Goal: Task Accomplishment & Management: Use online tool/utility

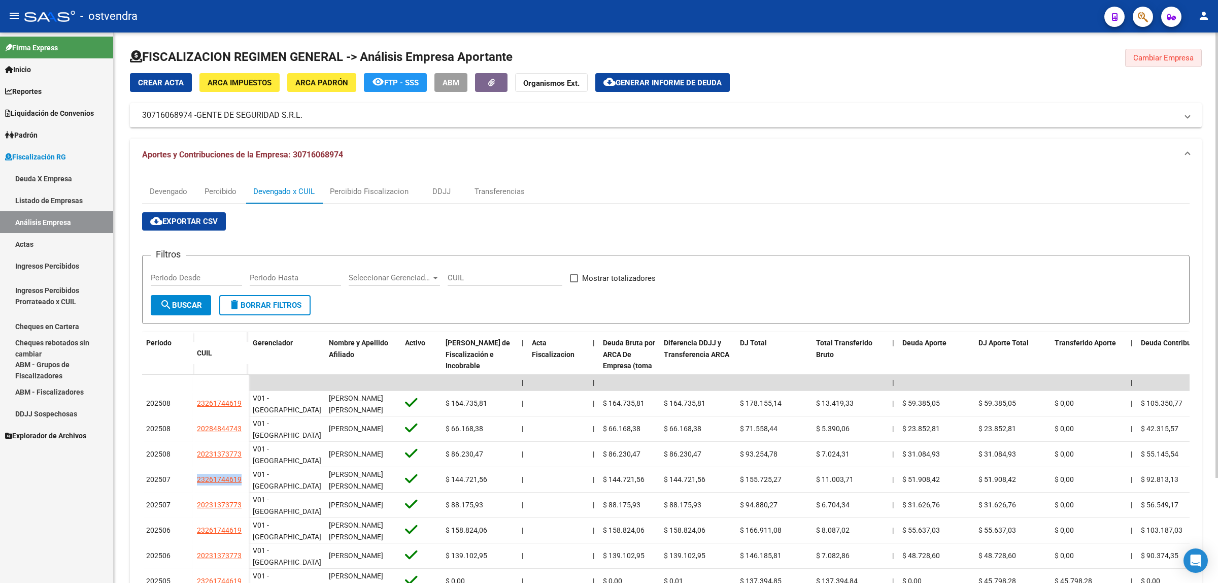
click at [1171, 58] on span "Cambiar Empresa" at bounding box center [1164, 57] width 60 height 9
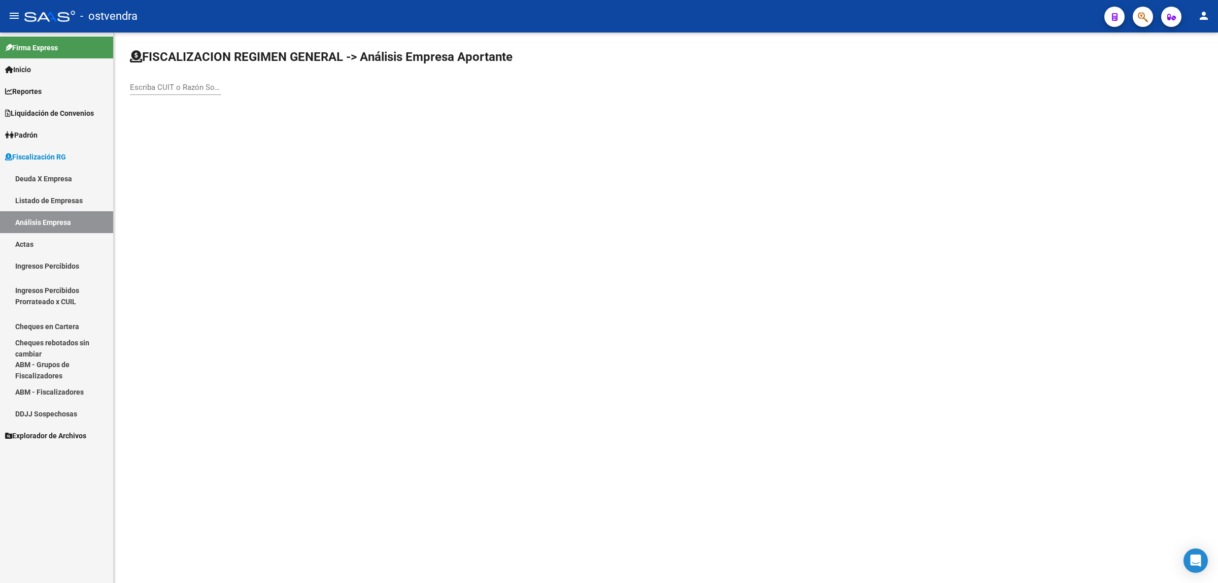
click at [191, 90] on input "Escriba CUIT o Razón Social para buscar" at bounding box center [175, 87] width 91 height 9
paste input "30558341552"
type input "30558341552"
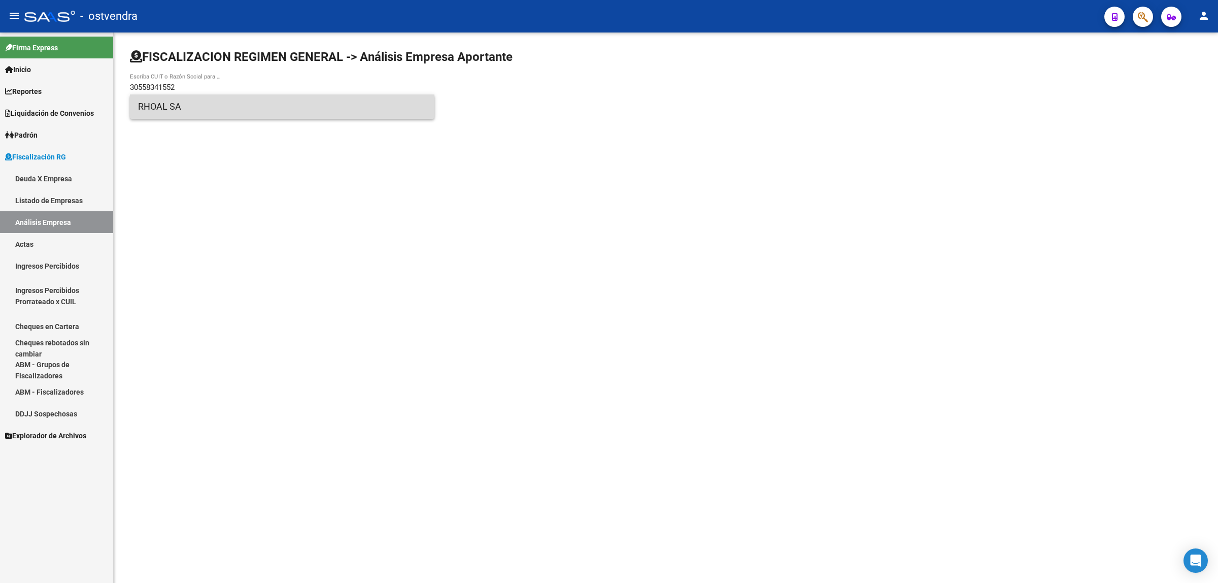
click at [249, 106] on span "RHOAL SA" at bounding box center [282, 106] width 288 height 24
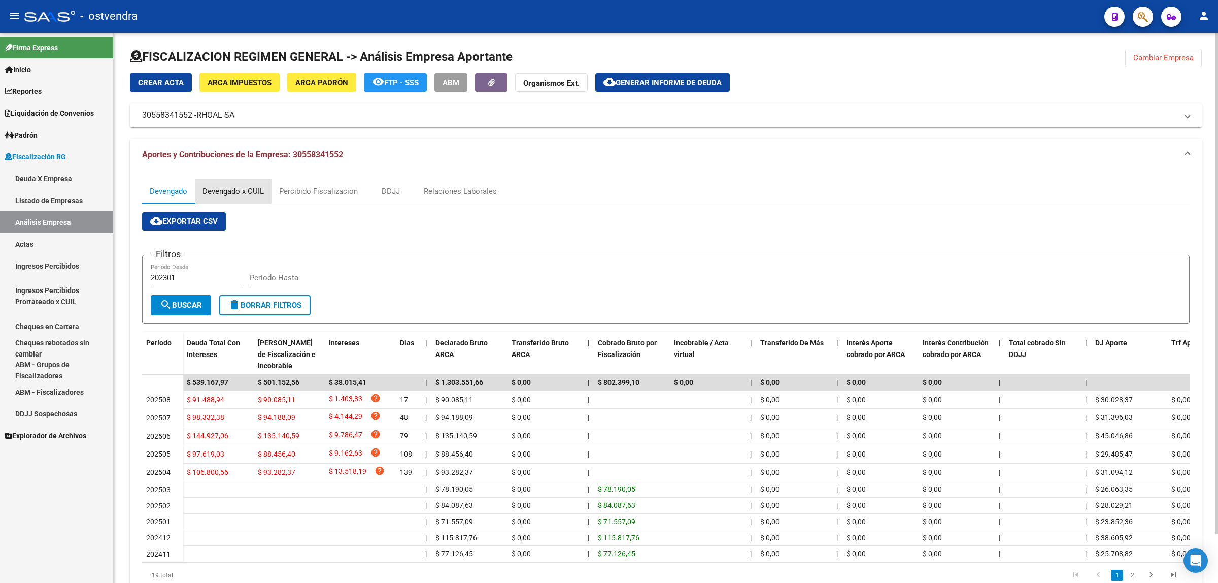
click at [215, 196] on div "Devengado x CUIL" at bounding box center [233, 191] width 77 height 24
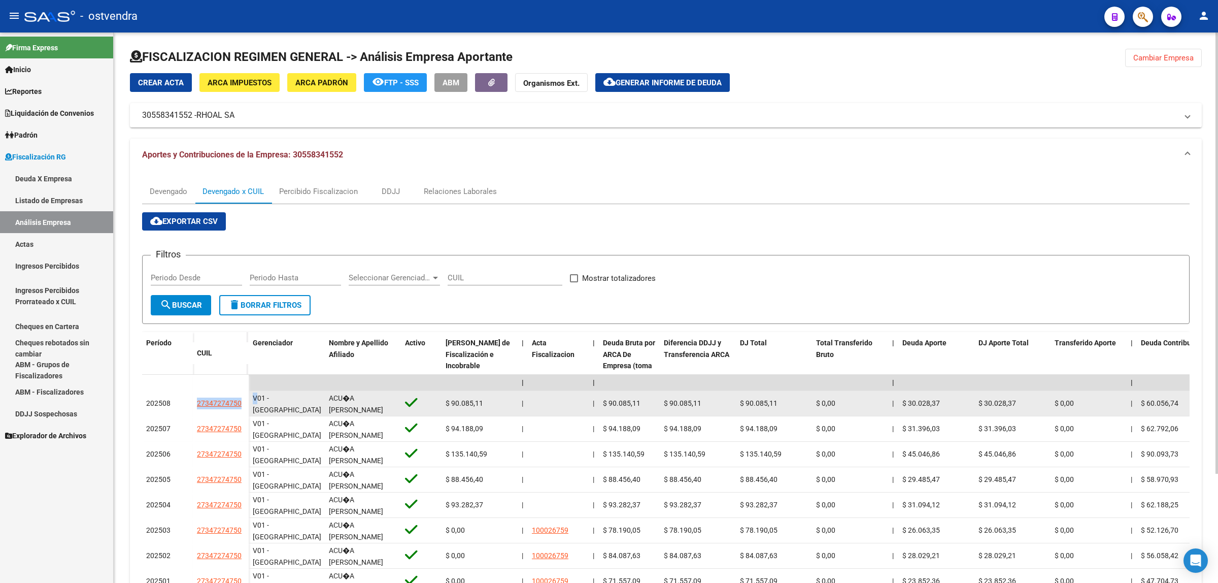
drag, startPoint x: 192, startPoint y: 402, endPoint x: 255, endPoint y: 404, distance: 63.5
copy datatable-body-row "27347274750 V"
click at [180, 399] on div "202508" at bounding box center [167, 404] width 43 height 12
drag, startPoint x: 186, startPoint y: 400, endPoint x: 240, endPoint y: 404, distance: 53.4
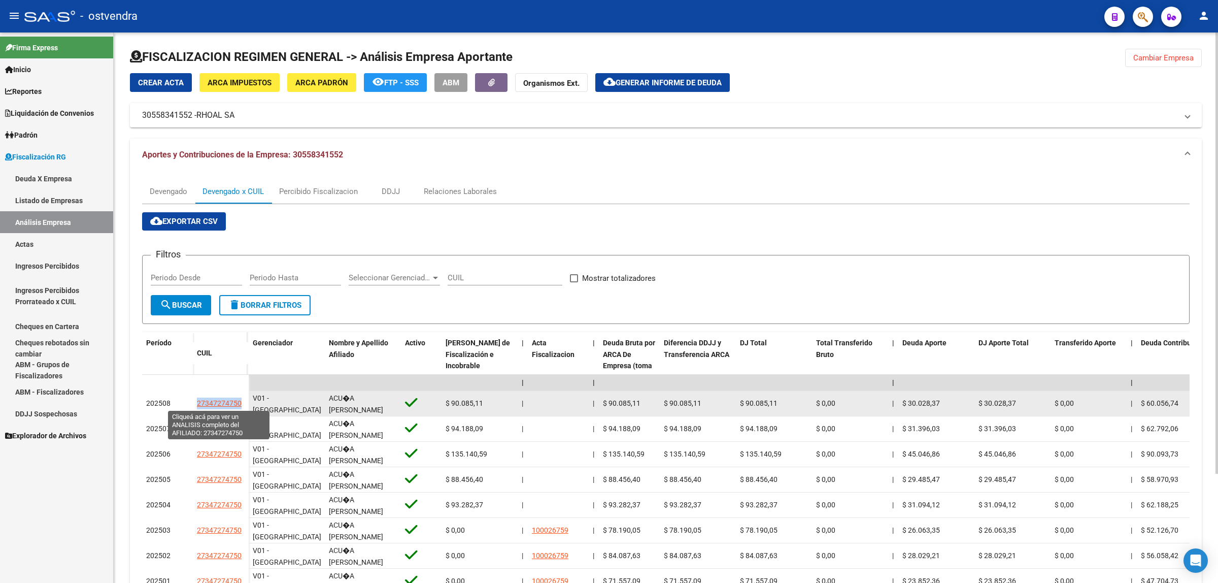
click at [240, 404] on div "202508 27347274750" at bounding box center [195, 403] width 107 height 25
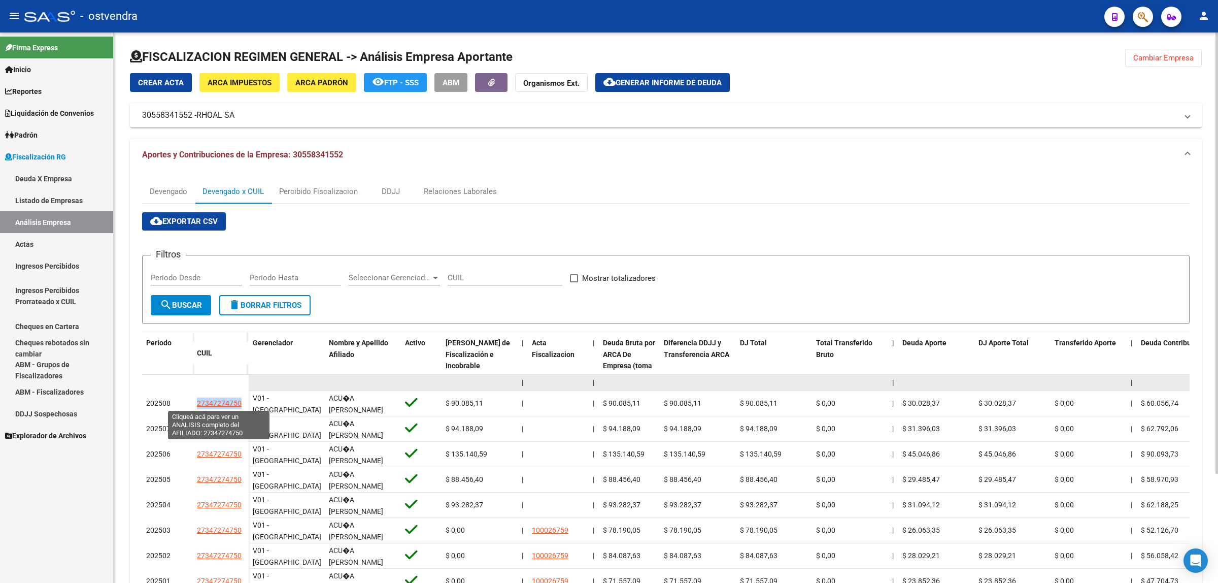
copy div "27347274750"
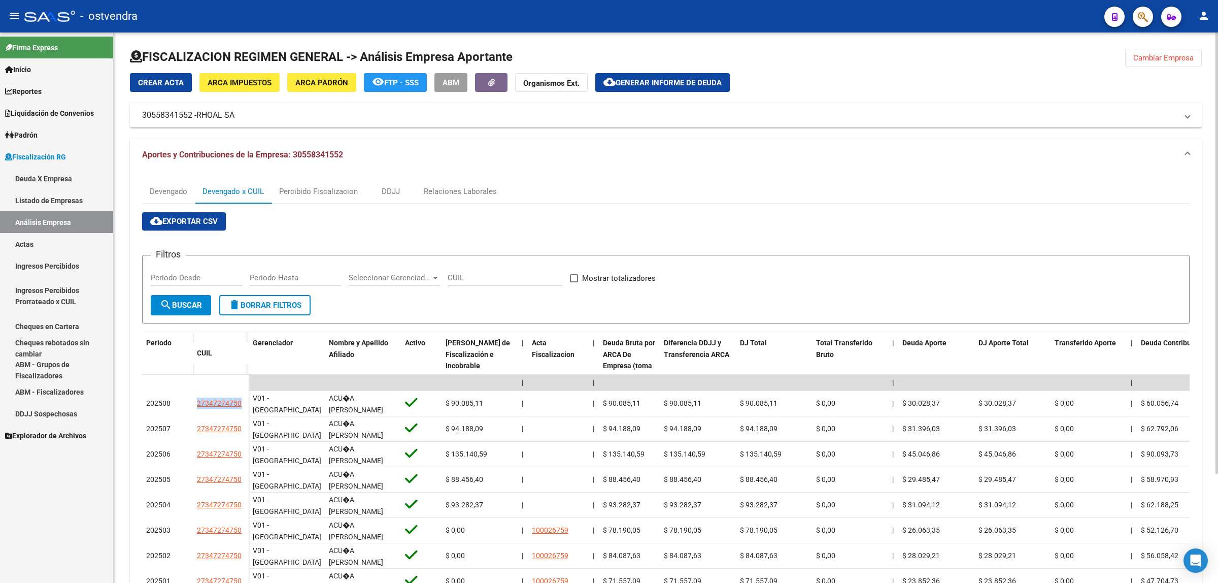
click at [615, 82] on mat-icon "cloud_download" at bounding box center [610, 82] width 12 height 12
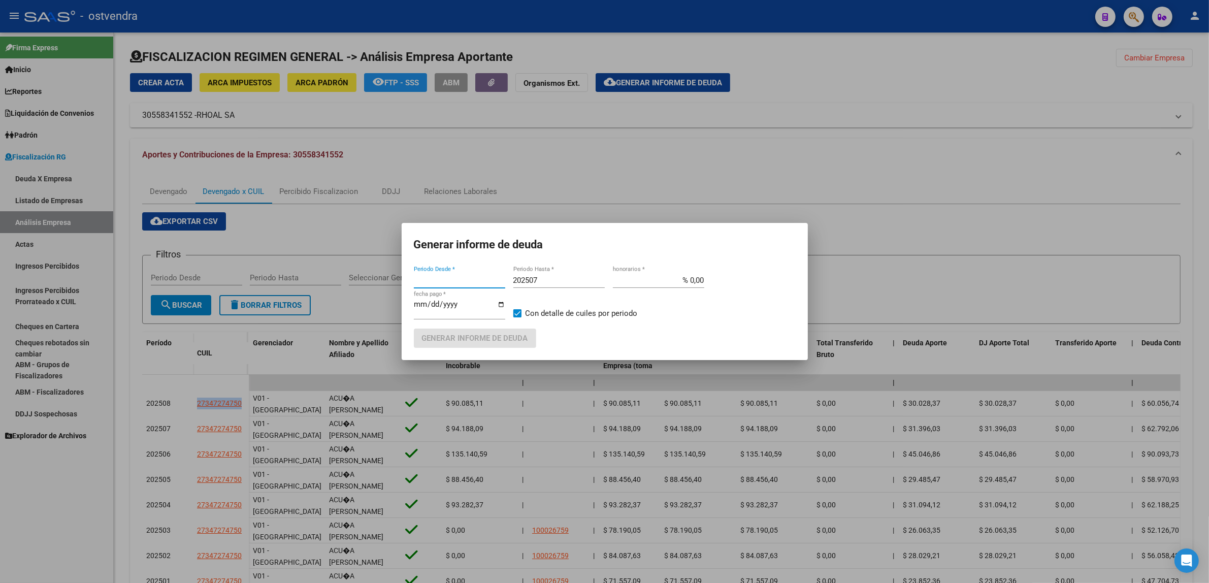
type input "202504"
click at [574, 283] on input "202507" at bounding box center [558, 280] width 91 height 9
type input "202509"
click at [437, 304] on input "[DATE]" at bounding box center [459, 308] width 91 height 16
click at [437, 306] on input "[DATE]" at bounding box center [459, 308] width 91 height 16
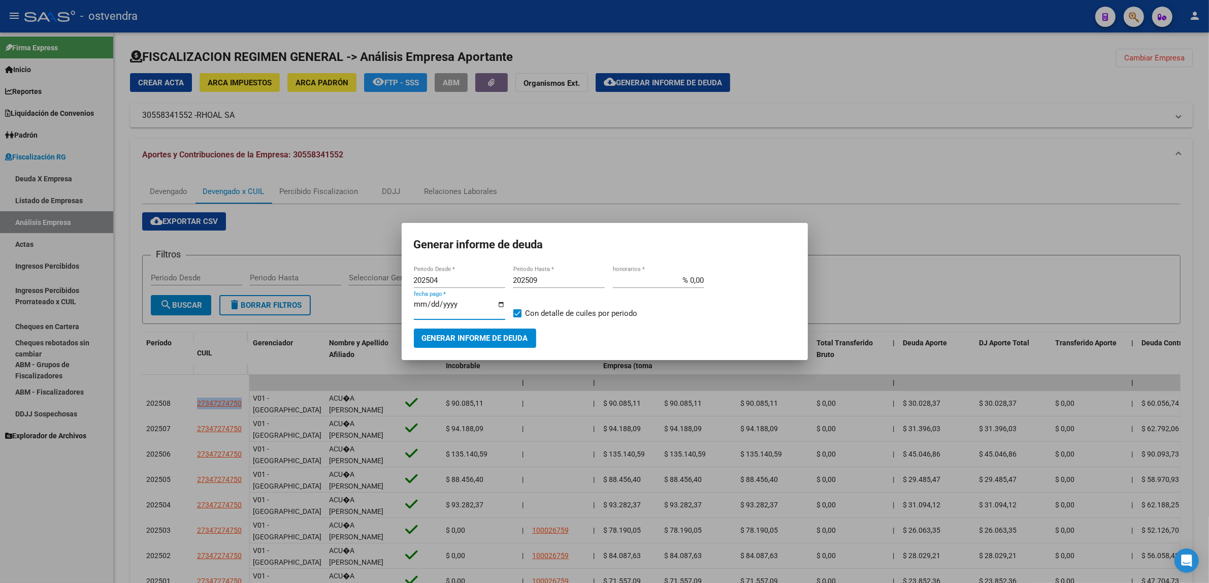
click at [435, 307] on input "[DATE]" at bounding box center [459, 308] width 91 height 16
type input "[DATE]"
click at [472, 339] on span "Generar informe de deuda" at bounding box center [475, 338] width 106 height 9
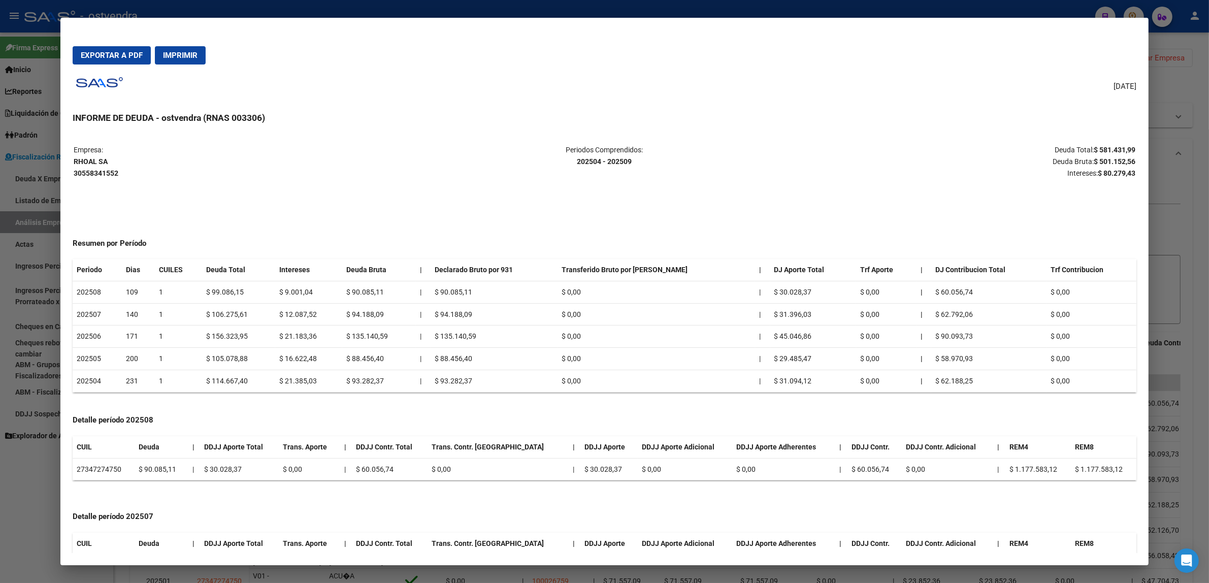
click at [1107, 169] on strong "$ 80.279,43" at bounding box center [1117, 173] width 38 height 8
click at [1112, 161] on strong "$ 501.152,56" at bounding box center [1115, 161] width 42 height 8
copy strong "501.152,56"
click at [1116, 175] on strong "$ 80.279,43" at bounding box center [1117, 173] width 38 height 8
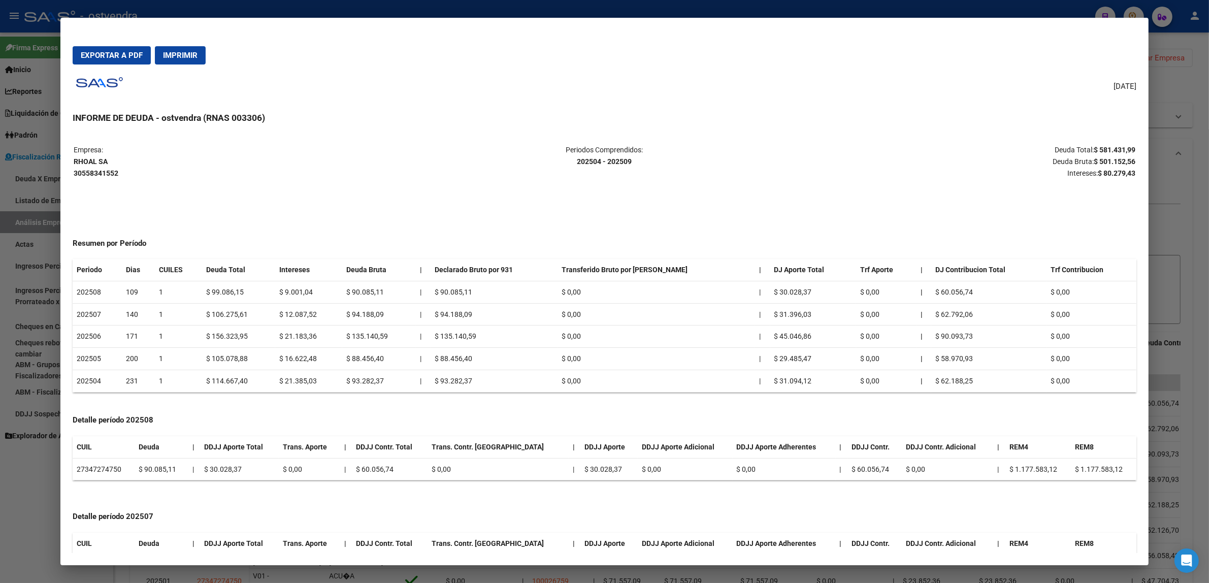
click at [1116, 175] on strong "$ 80.279,43" at bounding box center [1117, 173] width 38 height 8
copy strong "80.279,43"
click at [1177, 179] on div at bounding box center [604, 291] width 1209 height 583
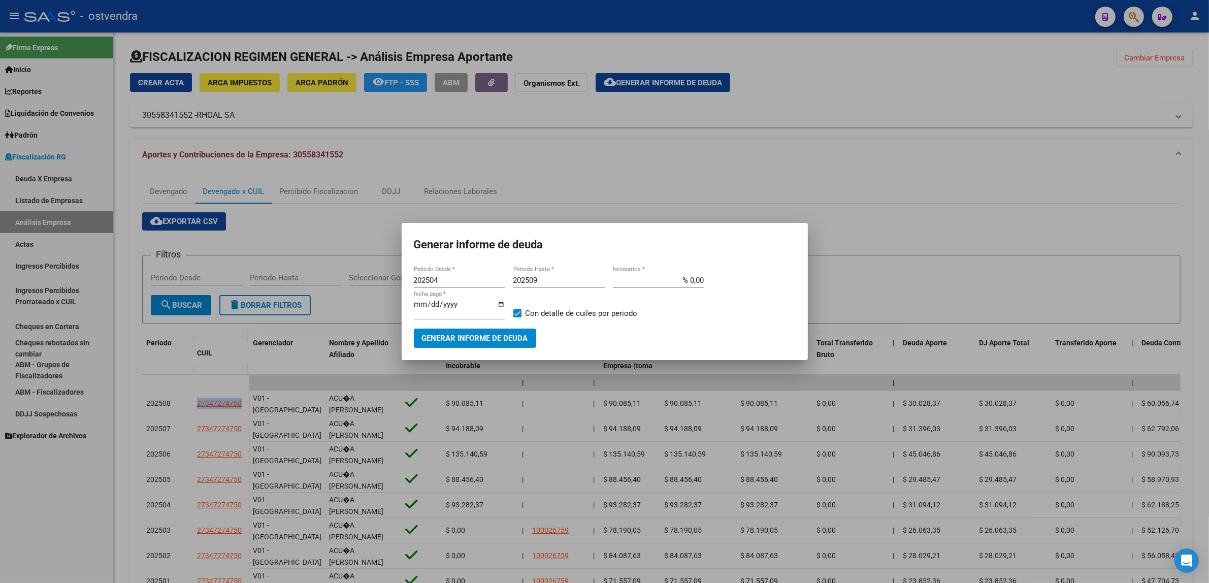
click at [1112, 334] on div at bounding box center [604, 291] width 1209 height 583
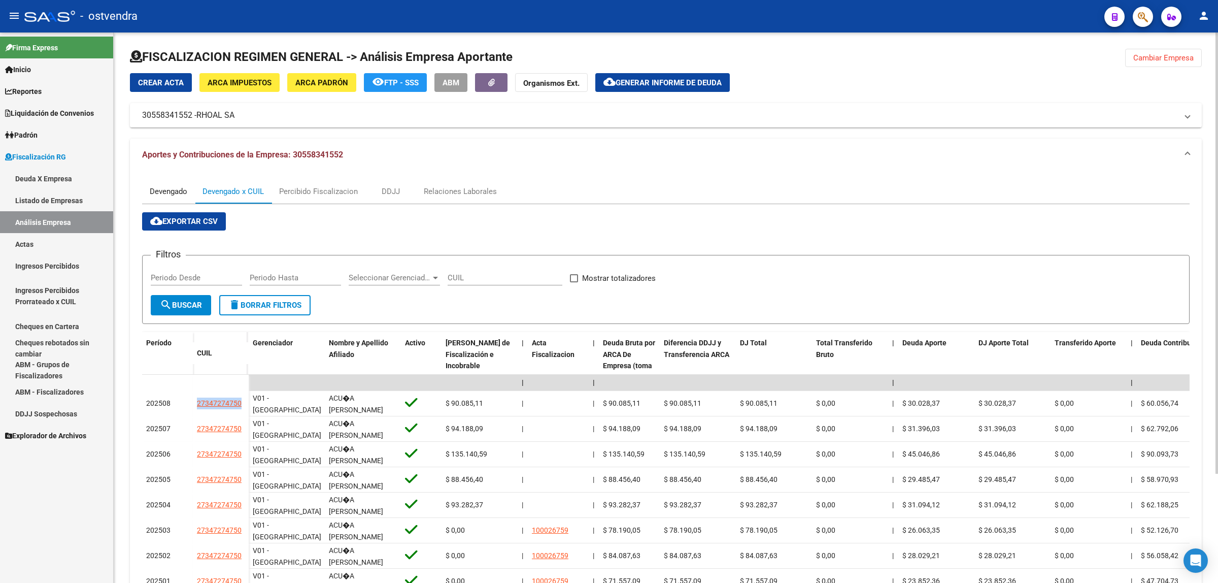
click at [173, 189] on div "Devengado" at bounding box center [169, 191] width 38 height 11
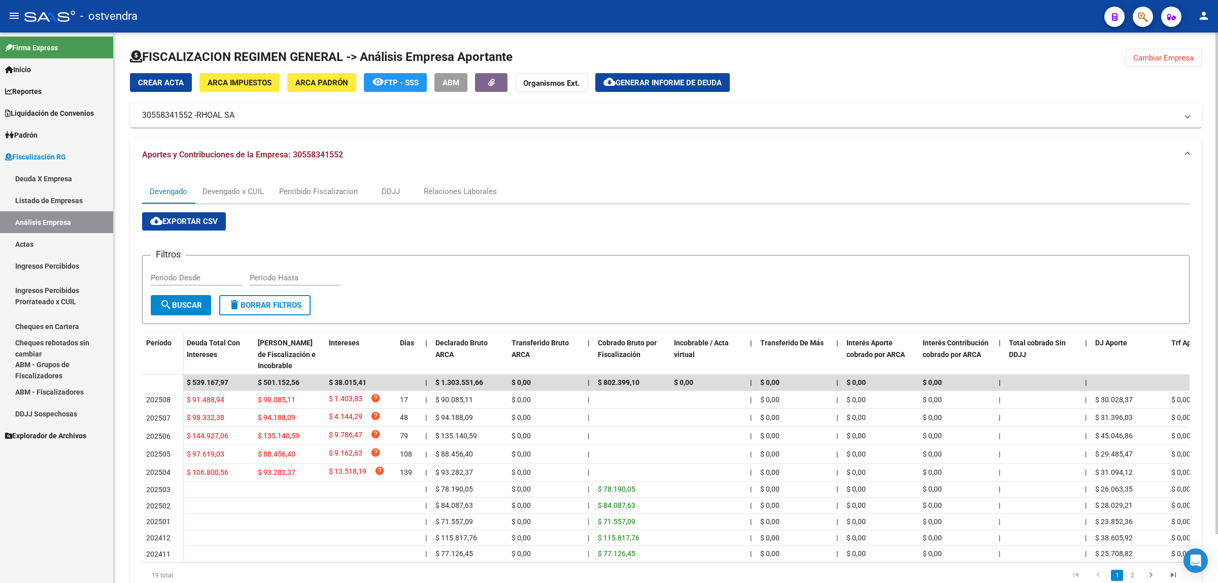
click at [1141, 59] on span "Cambiar Empresa" at bounding box center [1164, 57] width 60 height 9
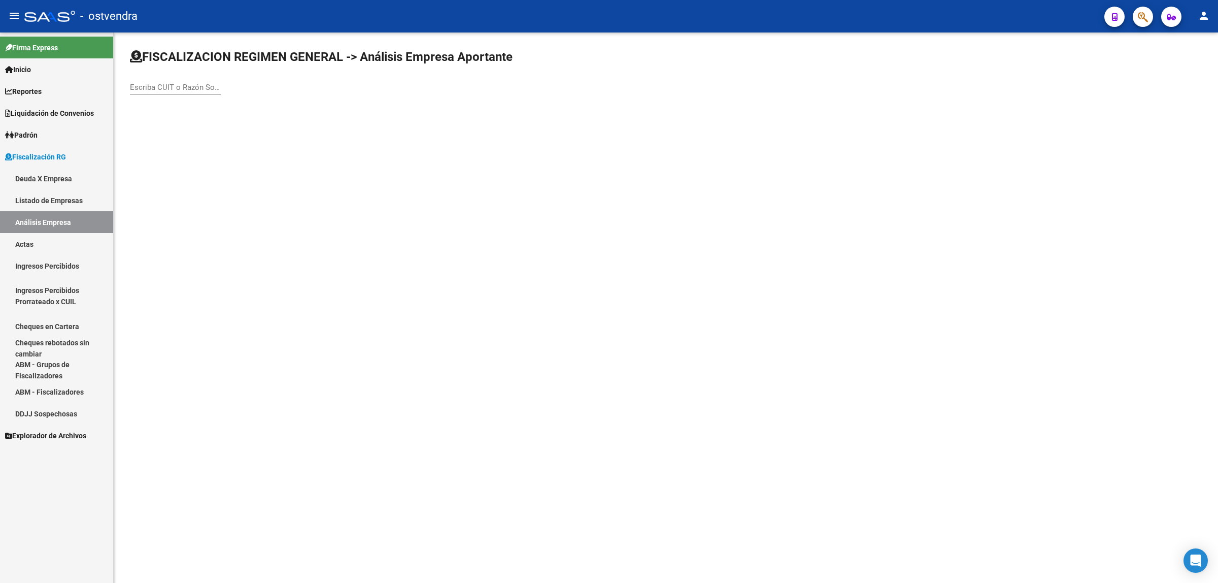
click at [159, 79] on div "Escriba CUIT o Razón Social para buscar" at bounding box center [175, 84] width 91 height 22
click at [161, 83] on input "Escriba CUIT o Razón Social para buscar" at bounding box center [175, 87] width 91 height 9
paste input "30718245334"
type input "30718245334"
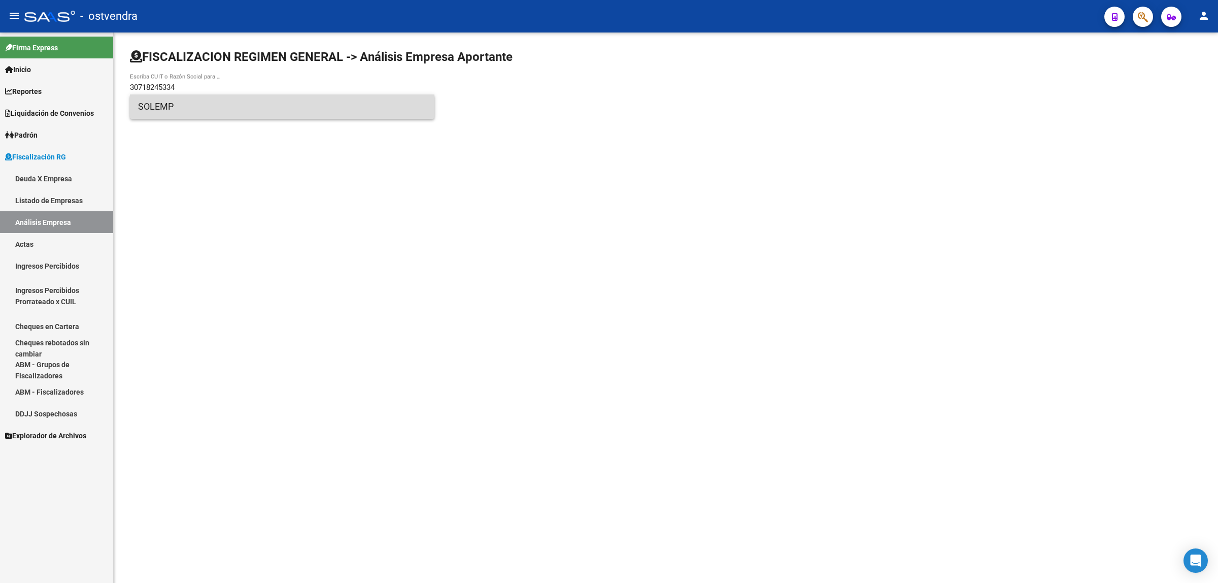
click at [207, 105] on span "SOLEMP" at bounding box center [282, 106] width 288 height 24
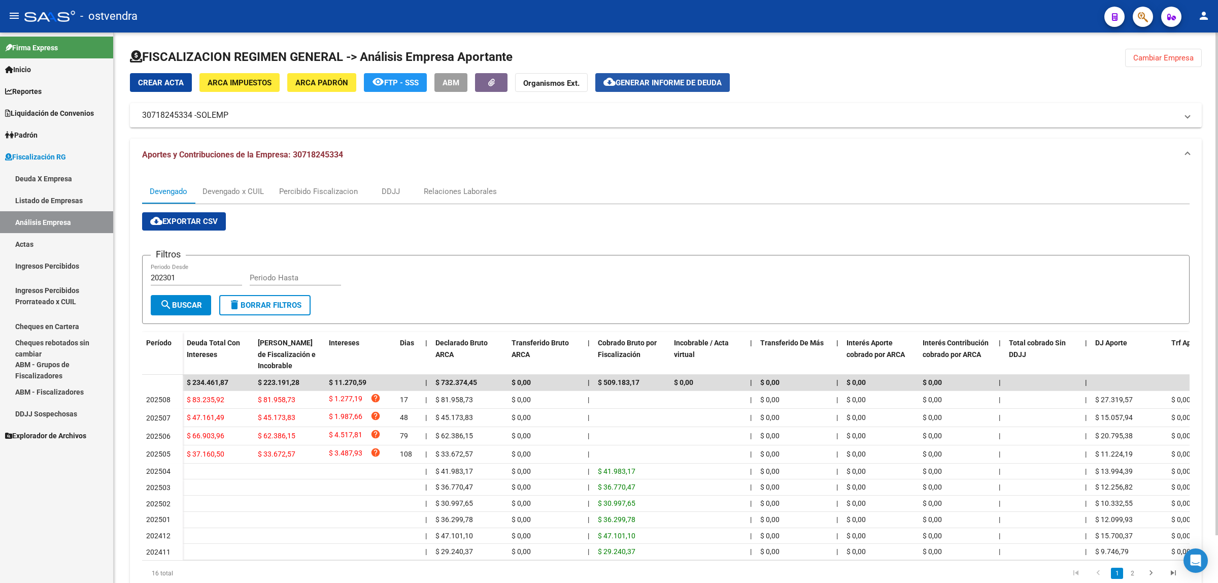
click at [636, 82] on span "Generar informe de deuda" at bounding box center [669, 82] width 106 height 9
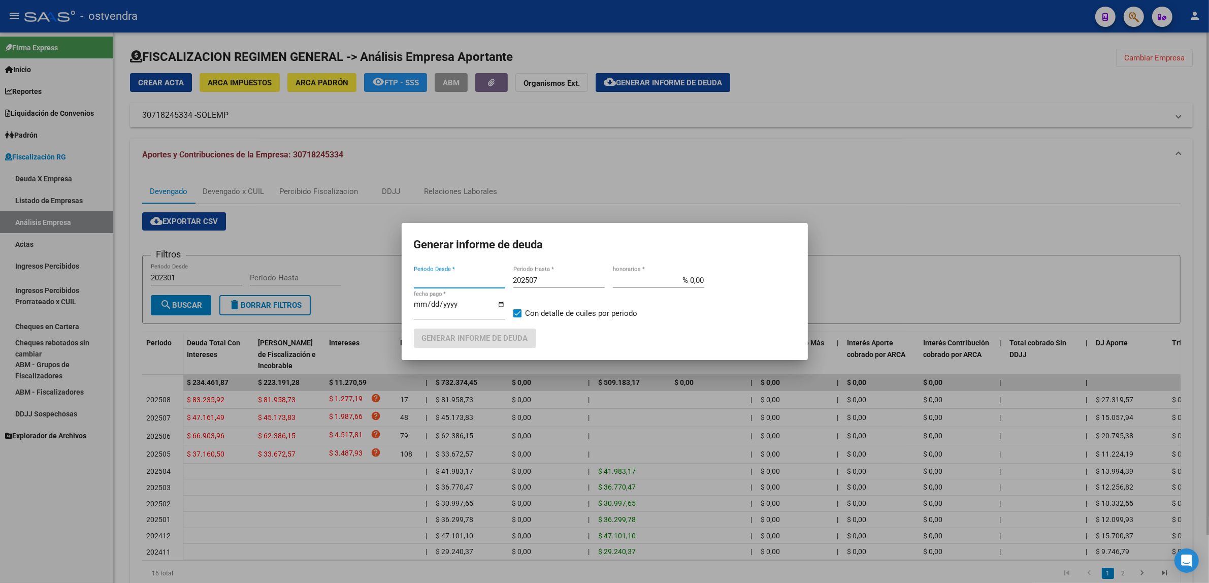
type input "202505"
click at [454, 280] on input "202505" at bounding box center [459, 280] width 91 height 9
click at [551, 274] on div "202507 Periodo Hasta *" at bounding box center [558, 280] width 91 height 15
click at [553, 280] on input "202507" at bounding box center [558, 280] width 91 height 9
type input "202509"
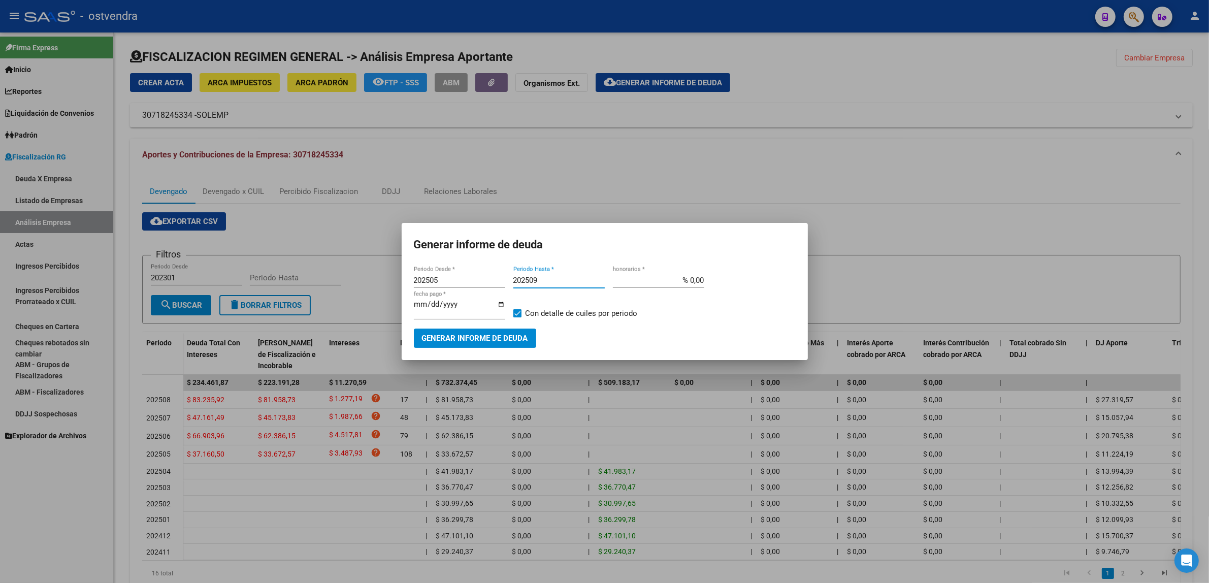
click at [430, 301] on input "[DATE]" at bounding box center [459, 308] width 91 height 16
type input "[DATE]"
click at [480, 340] on span "Generar informe de deuda" at bounding box center [475, 338] width 106 height 9
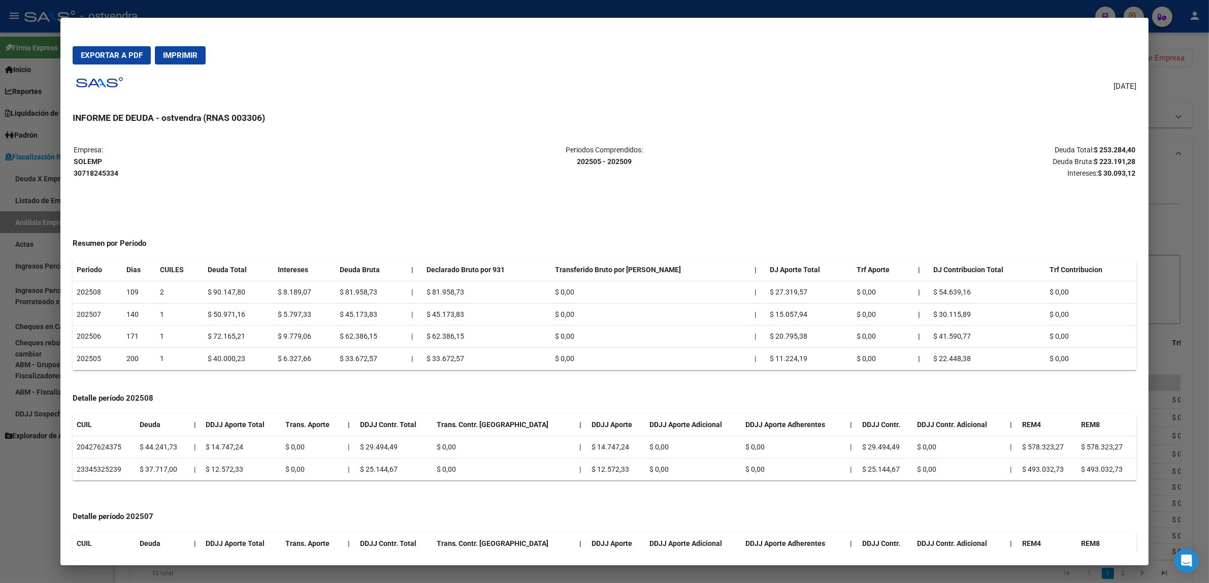
click at [1106, 161] on strong "$ 223.191,28" at bounding box center [1115, 161] width 42 height 8
copy strong "223.191,28"
click at [1123, 171] on strong "$ 30.093,12" at bounding box center [1117, 173] width 38 height 8
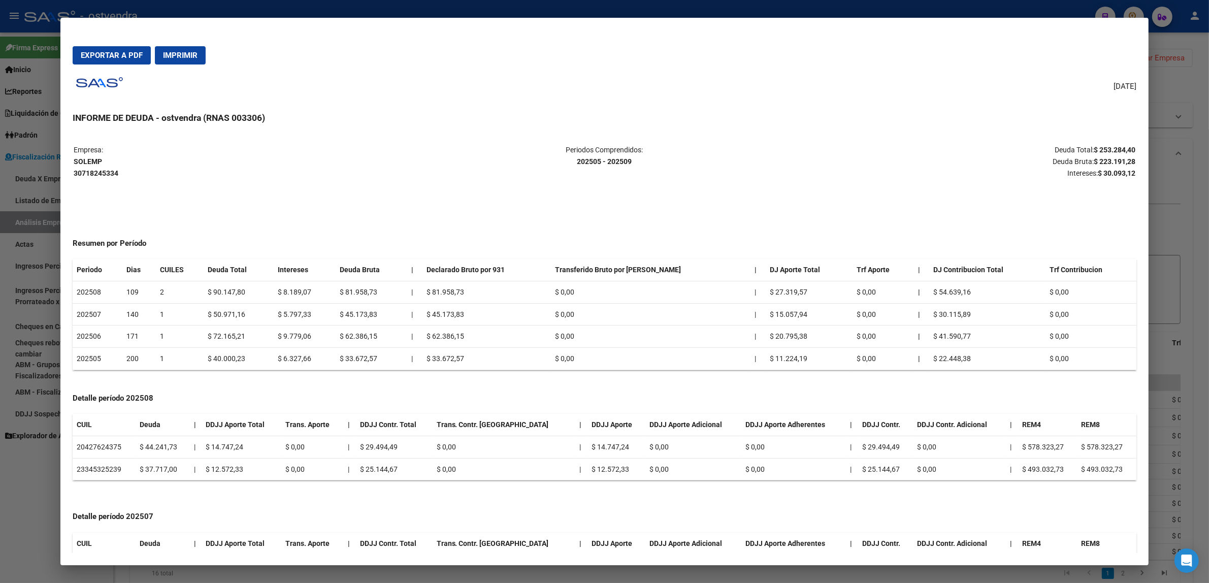
copy strong "30.093,12"
drag, startPoint x: 386, startPoint y: 336, endPoint x: 336, endPoint y: 336, distance: 50.3
click at [336, 336] on tr "202506 171 1 $ 72.165,21 $ 9.779,06 $ 62.386,15 | $ 62.386,15 $ 0,00 | $ 20.795…" at bounding box center [605, 336] width 1064 height 22
click at [362, 341] on td "$ 62.386,15" at bounding box center [372, 336] width 72 height 22
click at [362, 339] on td "$ 62.386,15" at bounding box center [372, 336] width 72 height 22
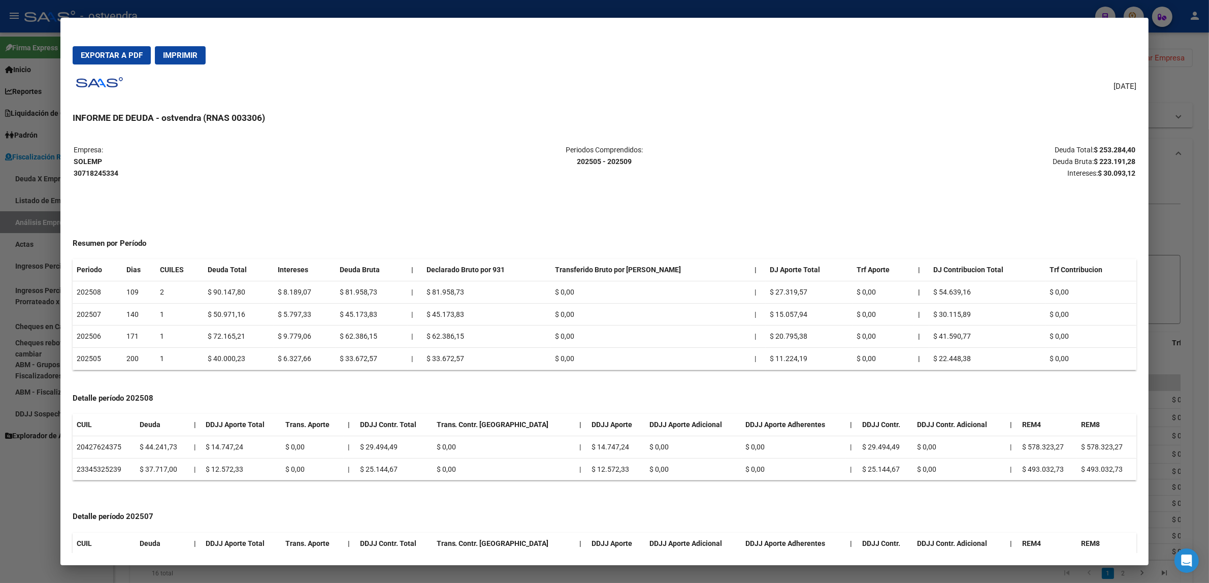
click at [362, 339] on td "$ 62.386,15" at bounding box center [372, 336] width 72 height 22
copy td "62.386,15"
click at [1130, 159] on p "Deuda Total: $ 253.284,40 Deuda Bruta: $ 223.191,28 Intereses: $ 30.093,12" at bounding box center [958, 161] width 353 height 35
click at [1116, 169] on strong "$ 30.093,12" at bounding box center [1117, 173] width 38 height 8
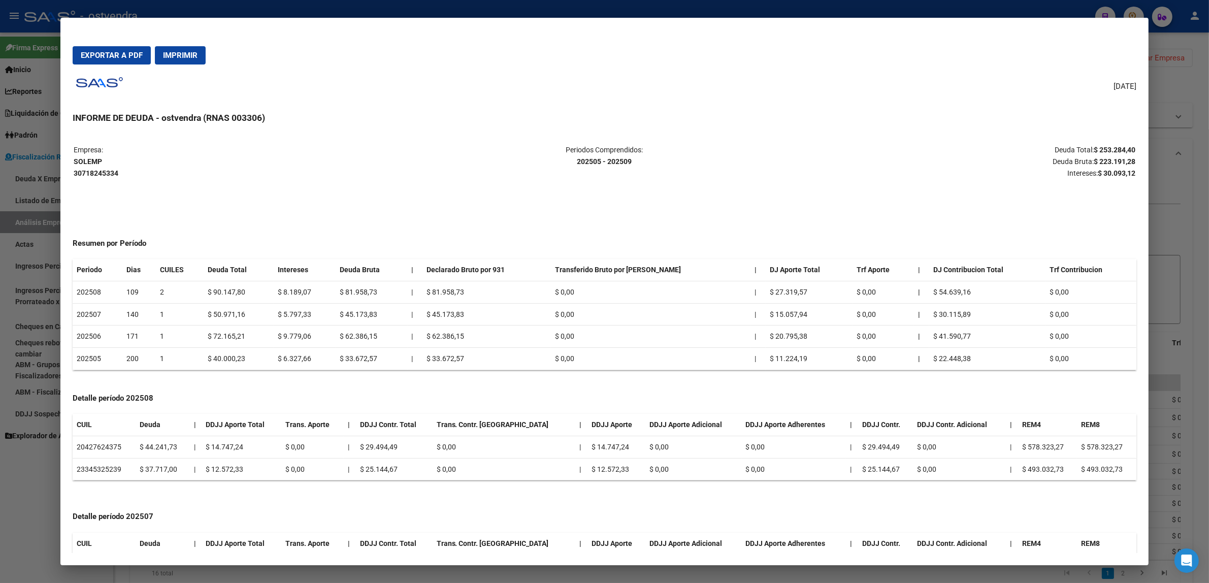
copy strong "30.093,12"
click at [1118, 160] on strong "$ 223.191,28" at bounding box center [1115, 161] width 42 height 8
copy strong "223.191,28"
drag, startPoint x: 1188, startPoint y: 193, endPoint x: 1173, endPoint y: 198, distance: 15.4
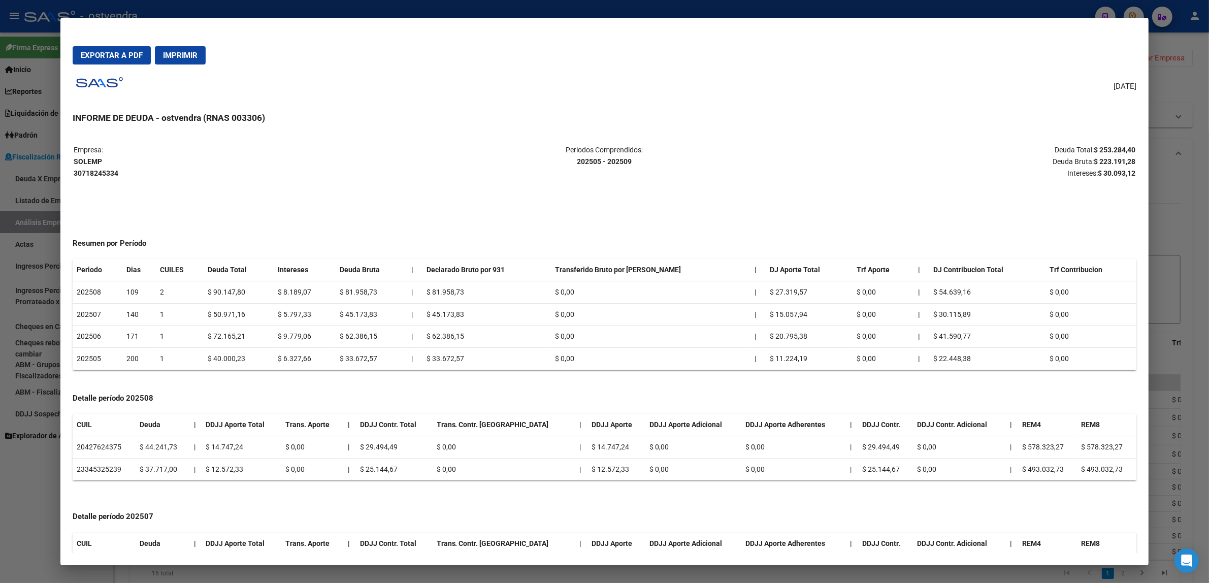
click at [1188, 195] on div at bounding box center [604, 291] width 1209 height 583
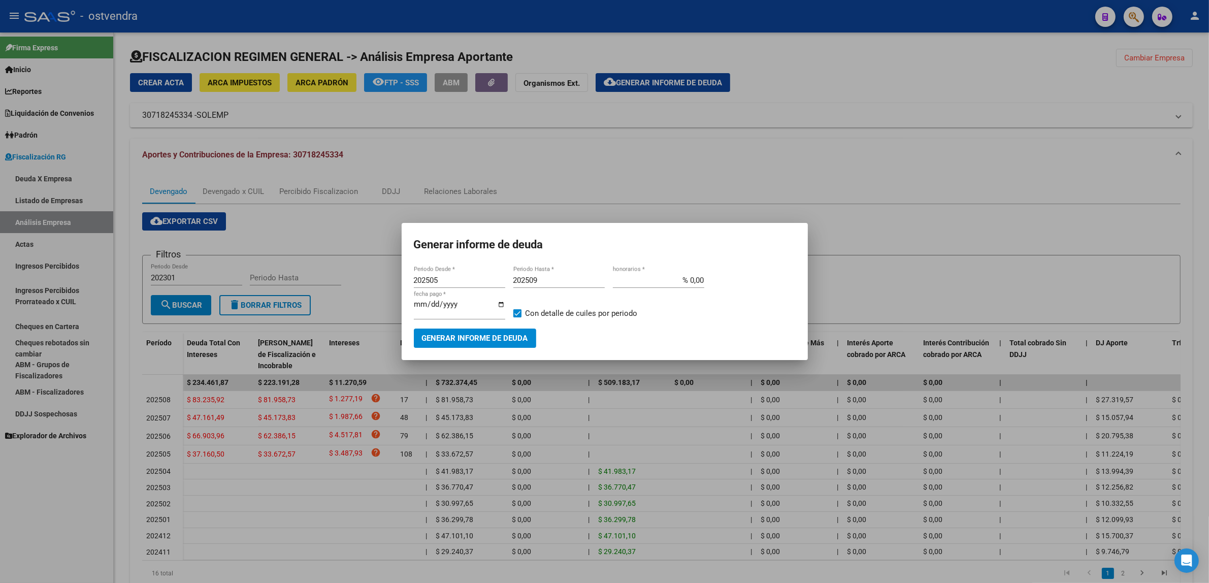
drag, startPoint x: 362, startPoint y: 245, endPoint x: 345, endPoint y: 210, distance: 38.8
click at [362, 243] on div at bounding box center [604, 291] width 1209 height 583
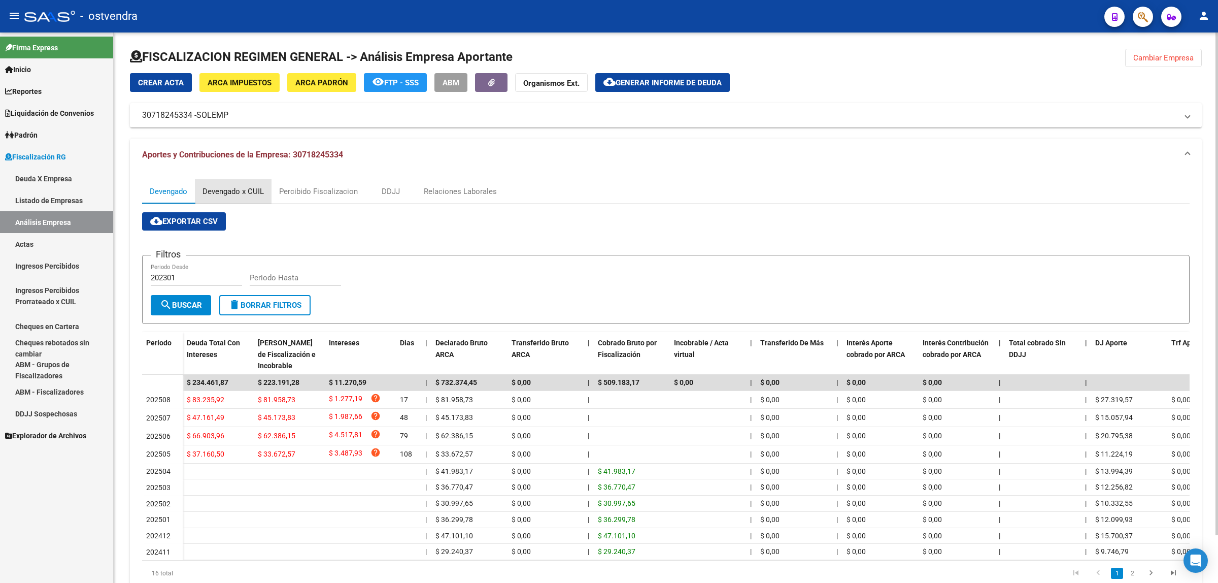
click at [251, 188] on div "Devengado x CUIL" at bounding box center [233, 191] width 61 height 11
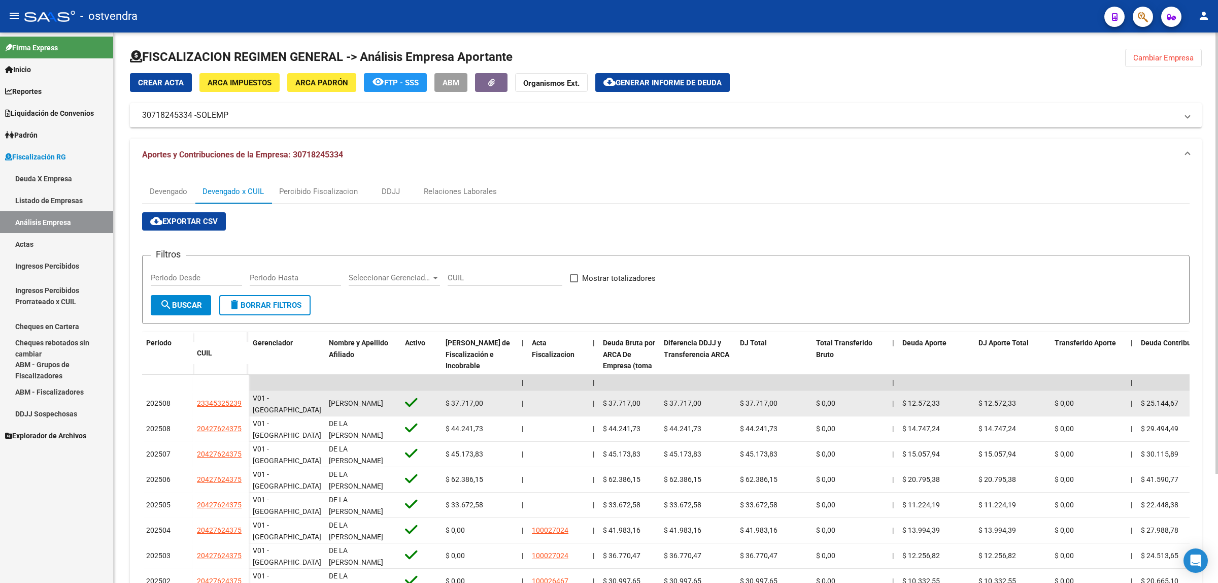
drag, startPoint x: 184, startPoint y: 402, endPoint x: 242, endPoint y: 401, distance: 57.9
click at [242, 401] on div "202508 23345325239" at bounding box center [195, 403] width 107 height 25
copy div "23345325239"
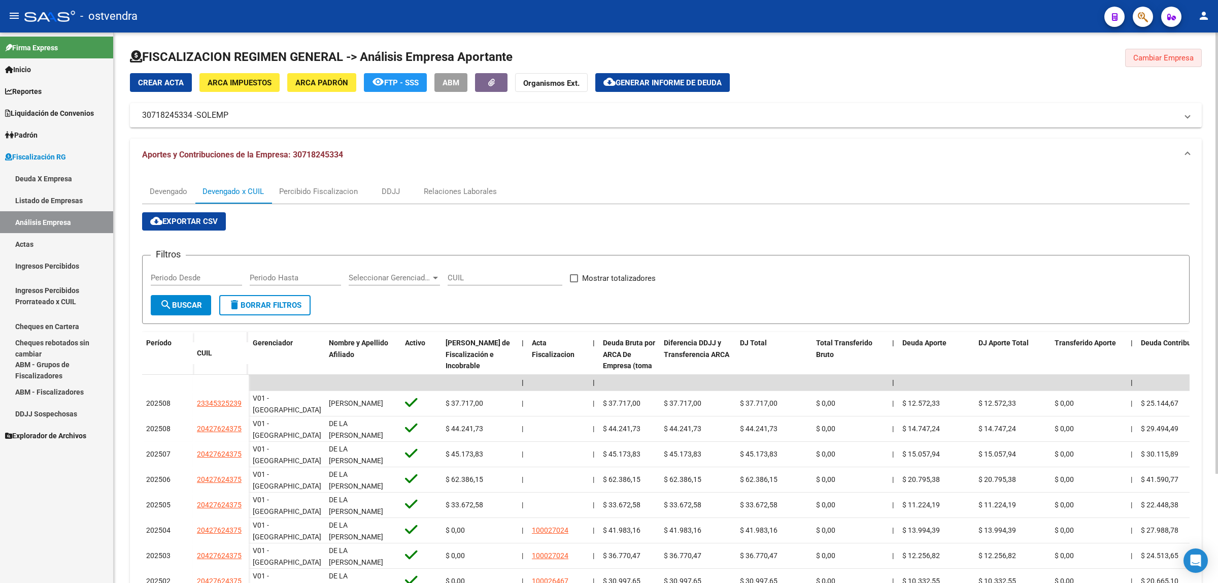
click at [1156, 54] on span "Cambiar Empresa" at bounding box center [1164, 57] width 60 height 9
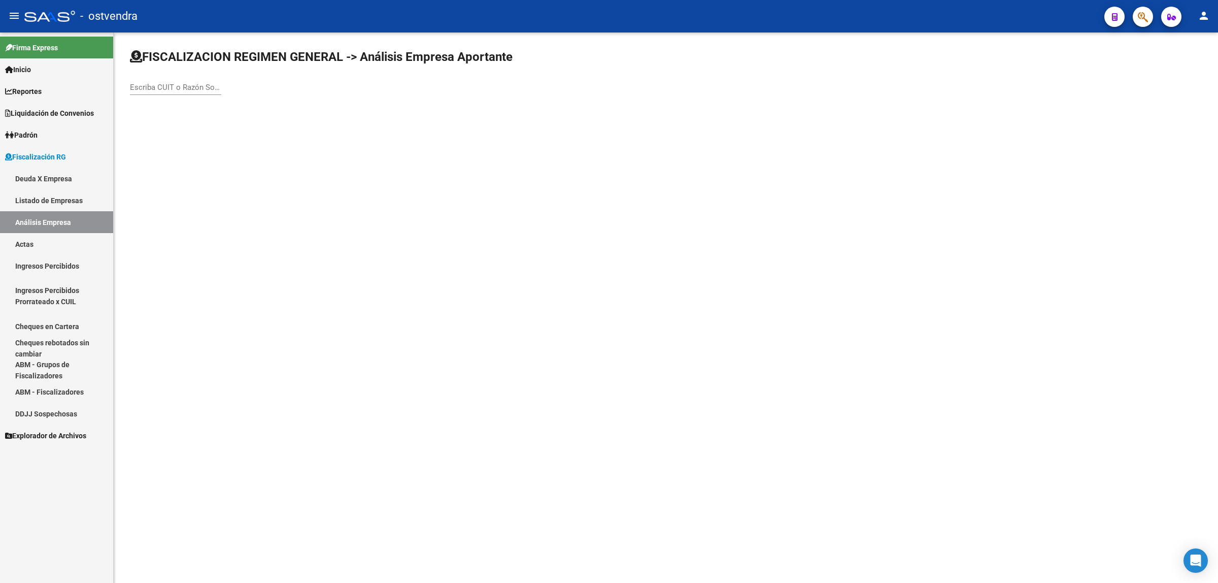
click at [222, 81] on div "Escriba CUIT o Razón Social para buscar" at bounding box center [666, 77] width 1072 height 56
paste input "30707385568"
click at [205, 85] on input "30707385568" at bounding box center [175, 87] width 91 height 9
type input "30707385568"
click at [214, 108] on span "CUMBUSTIBLES EL CIPRES S.R.L." at bounding box center [282, 106] width 288 height 24
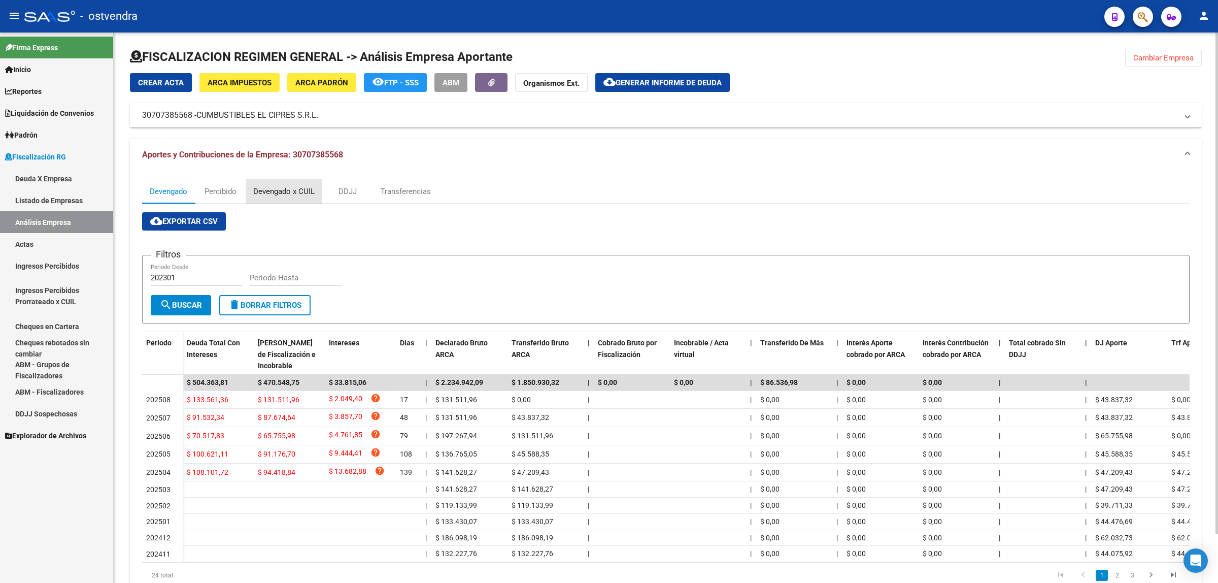
click at [285, 196] on div "Devengado x CUIL" at bounding box center [283, 191] width 61 height 11
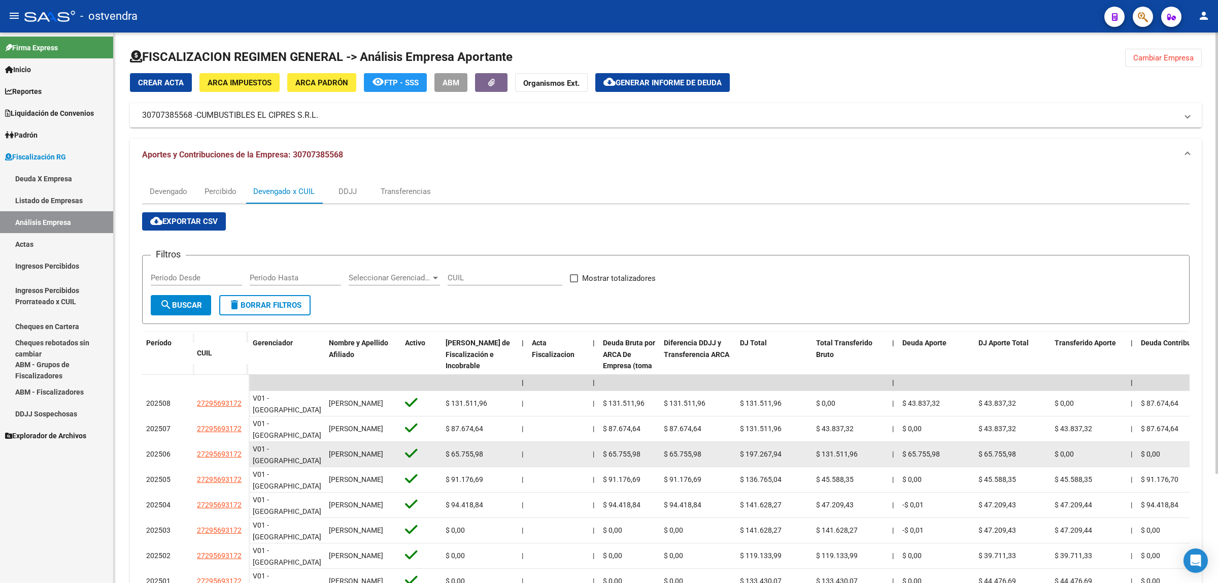
drag, startPoint x: 179, startPoint y: 451, endPoint x: 241, endPoint y: 457, distance: 62.8
click at [241, 457] on div "202506 27295693172" at bounding box center [195, 454] width 107 height 25
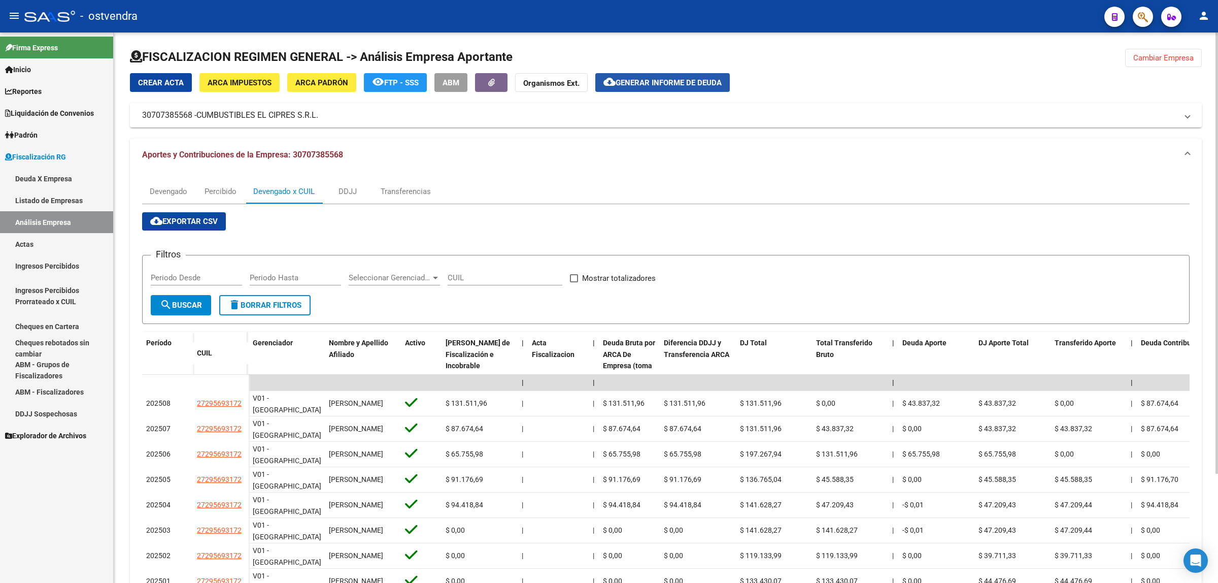
click at [669, 74] on button "cloud_download Generar informe de deuda" at bounding box center [662, 82] width 135 height 19
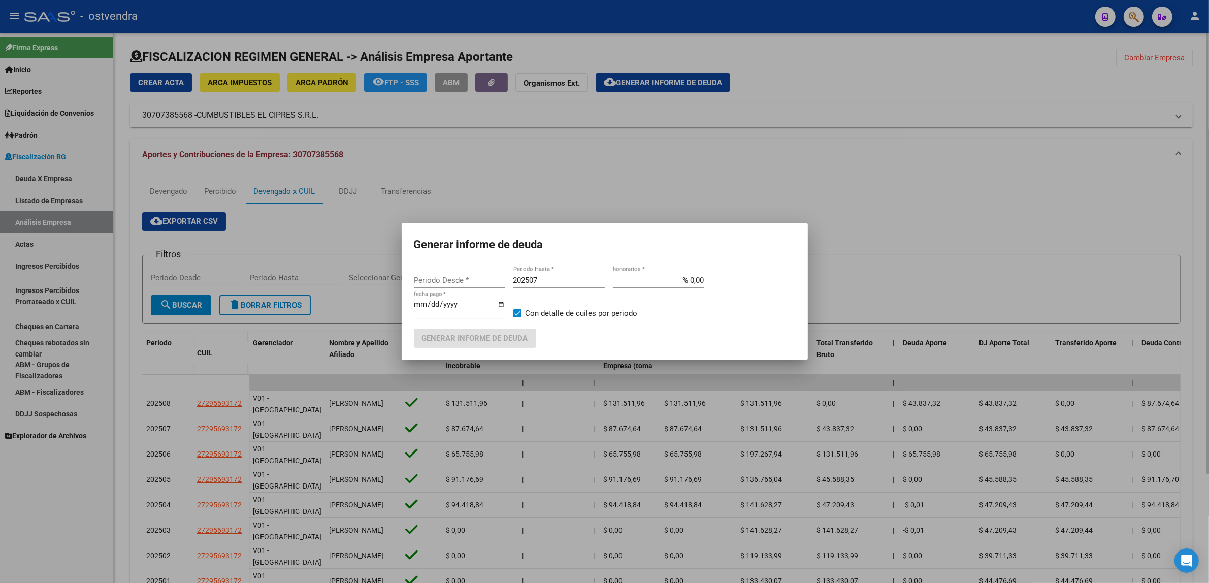
type input "202301"
click at [558, 277] on input "202507" at bounding box center [558, 280] width 91 height 9
type input "202509"
click at [433, 305] on input "[DATE]" at bounding box center [459, 308] width 91 height 16
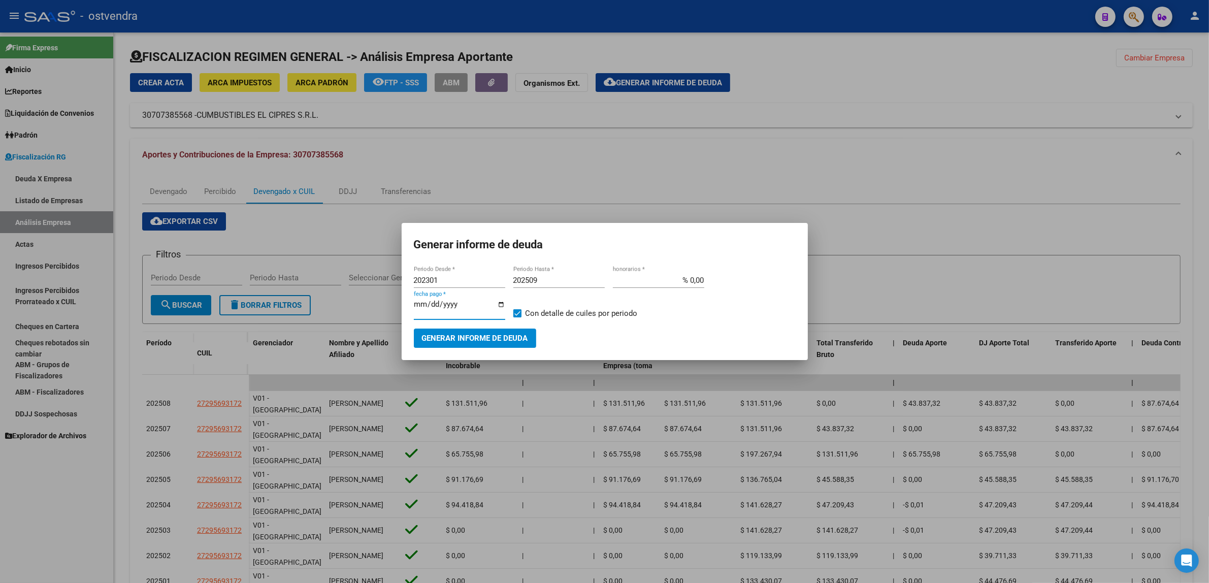
type input "[DATE]"
click at [478, 339] on span "Generar informe de deuda" at bounding box center [475, 338] width 106 height 9
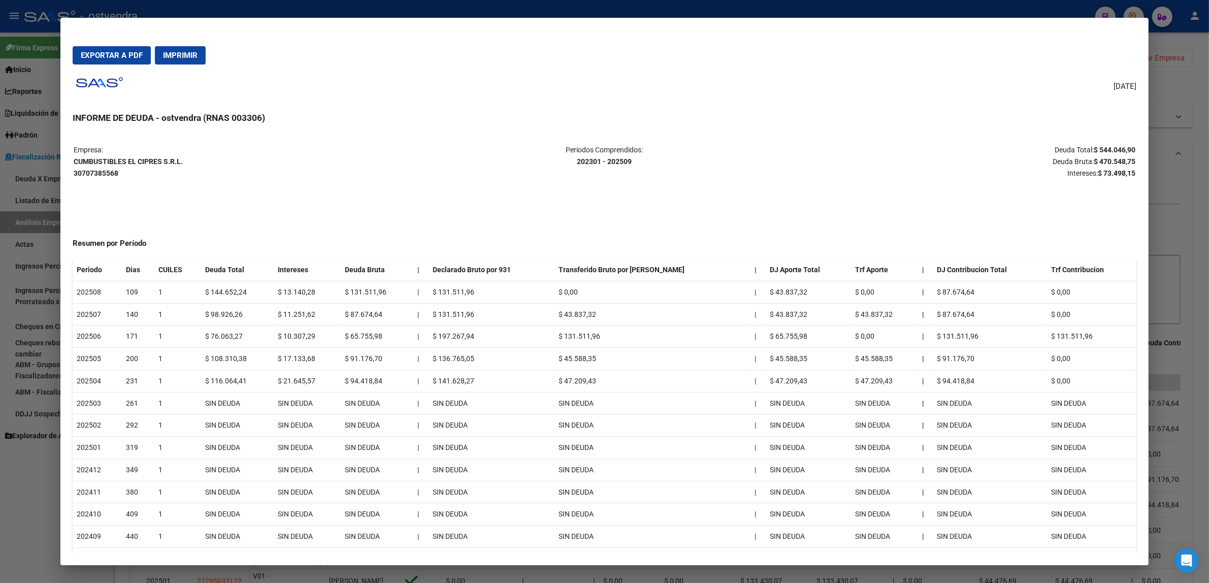
click at [1114, 160] on strong "$ 470.548,75" at bounding box center [1115, 161] width 42 height 8
click at [1123, 174] on strong "$ 73.498,15" at bounding box center [1117, 173] width 38 height 8
click at [1184, 165] on div at bounding box center [604, 291] width 1209 height 583
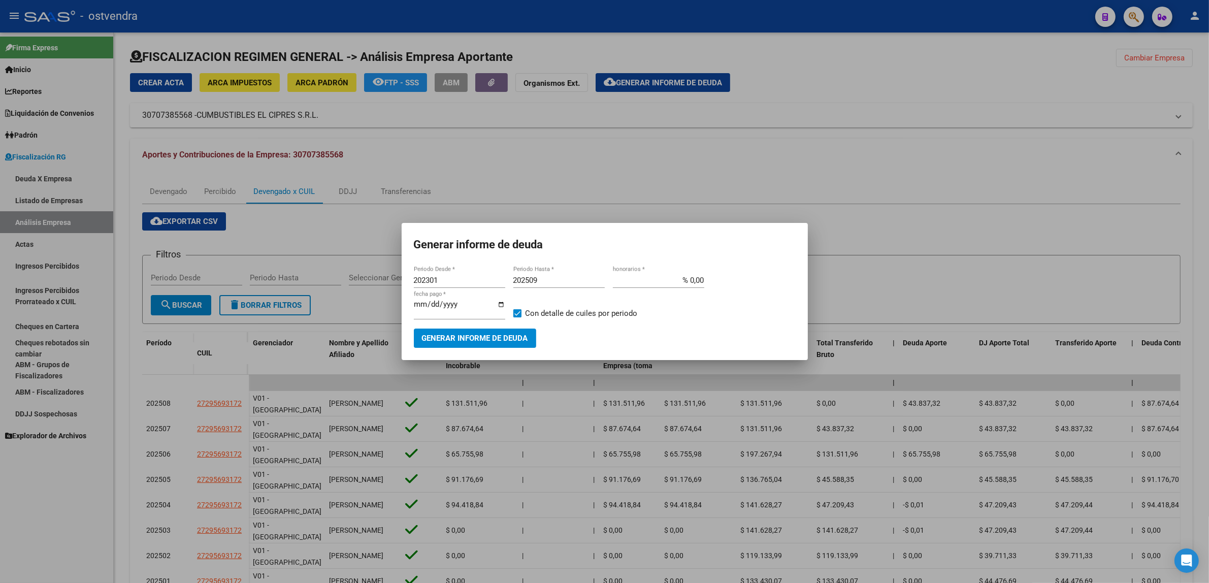
click at [1184, 165] on div at bounding box center [604, 291] width 1209 height 583
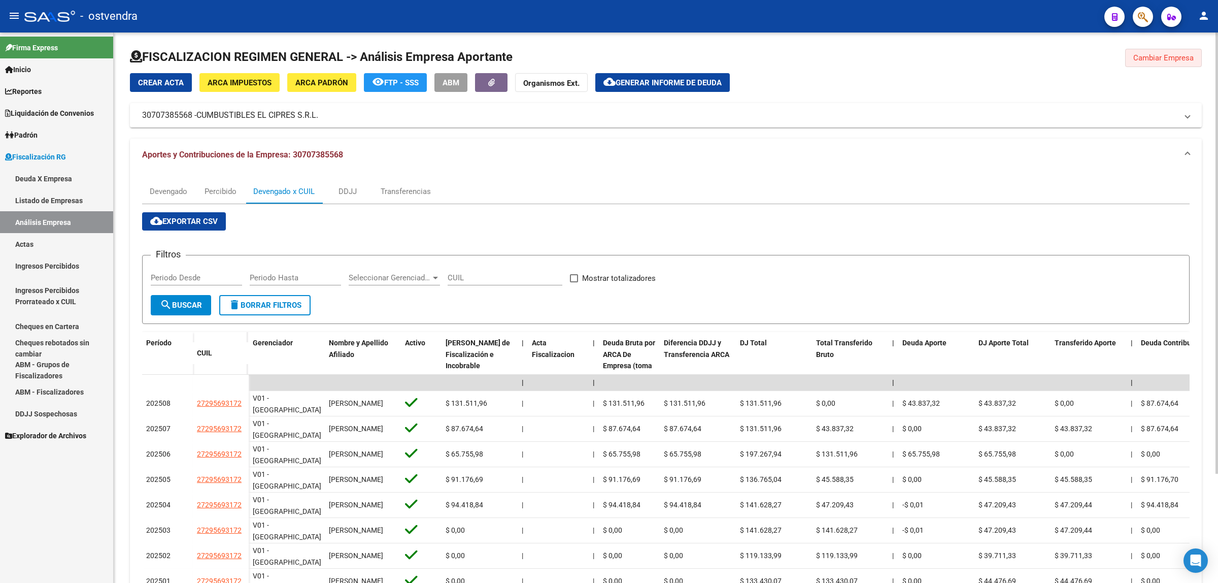
click at [1152, 52] on button "Cambiar Empresa" at bounding box center [1163, 58] width 77 height 18
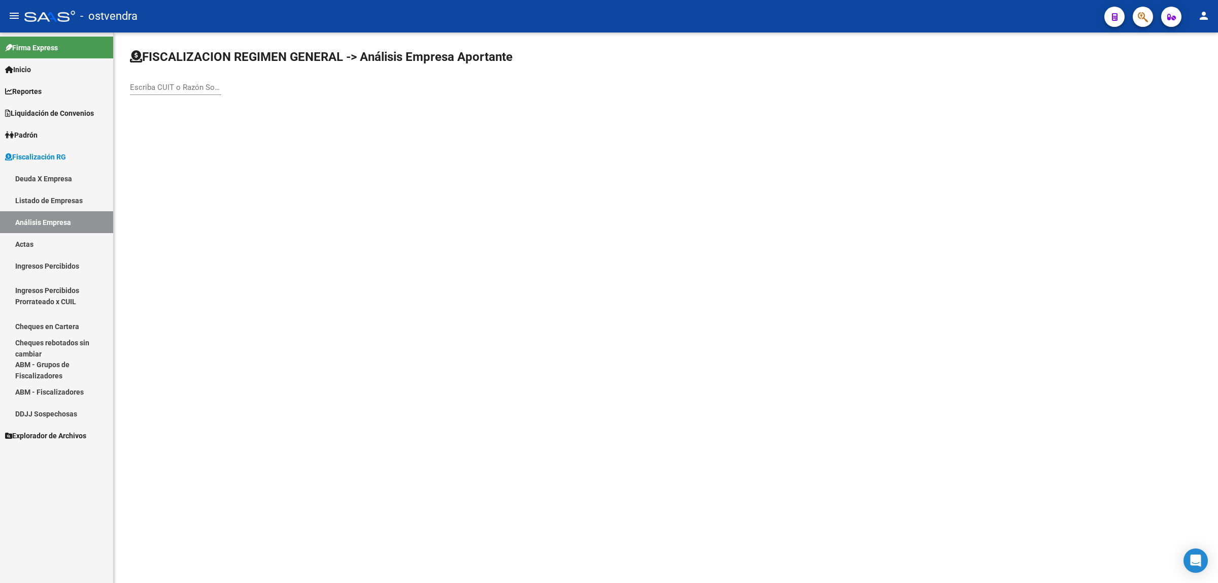
click at [173, 85] on input "Escriba CUIT o Razón Social para buscar" at bounding box center [175, 87] width 91 height 9
paste input "30595600452"
type input "30595600452"
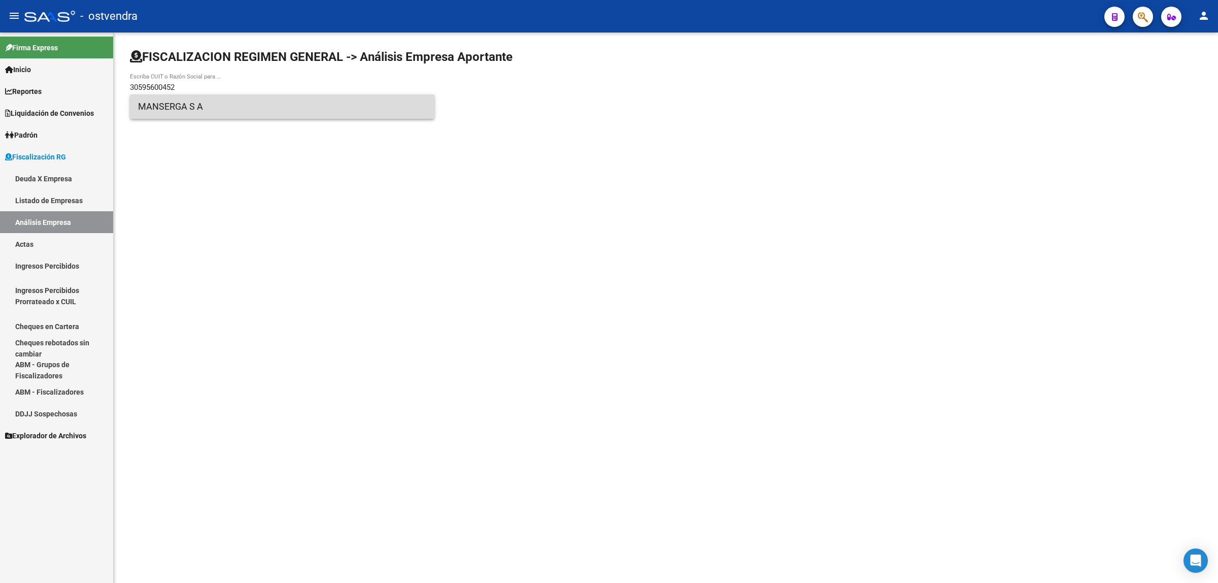
click at [288, 108] on span "MANSERGA S A" at bounding box center [282, 106] width 288 height 24
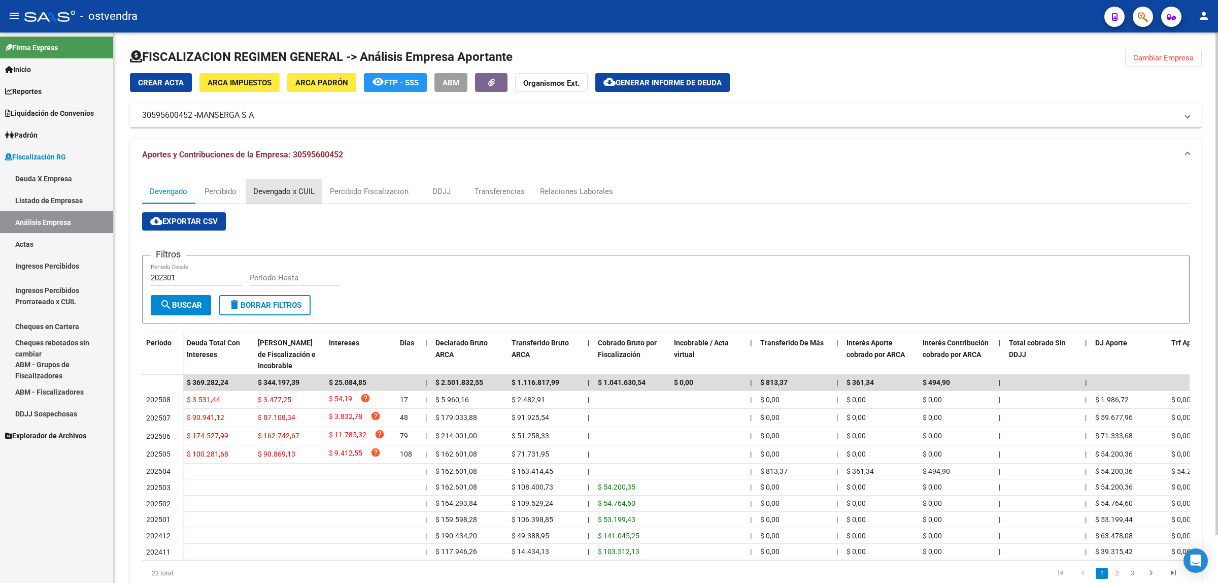
click at [295, 189] on div "Devengado x CUIL" at bounding box center [283, 191] width 61 height 11
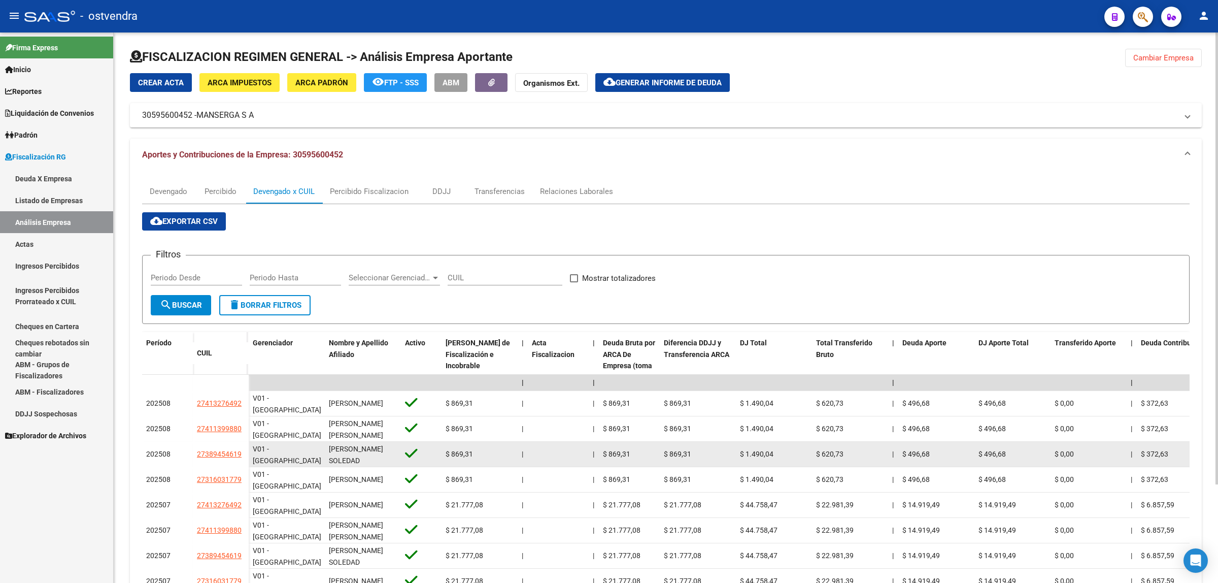
drag, startPoint x: 192, startPoint y: 454, endPoint x: 241, endPoint y: 453, distance: 49.3
click at [243, 455] on datatable-body-cell "27389454619" at bounding box center [221, 454] width 56 height 25
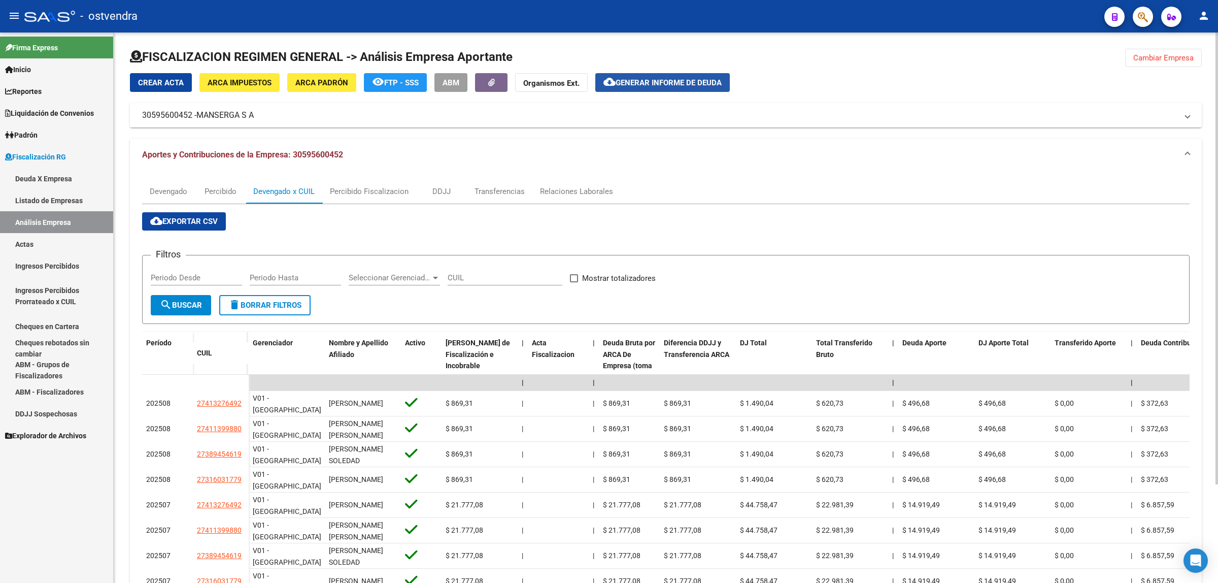
click at [680, 79] on span "Generar informe de deuda" at bounding box center [669, 82] width 106 height 9
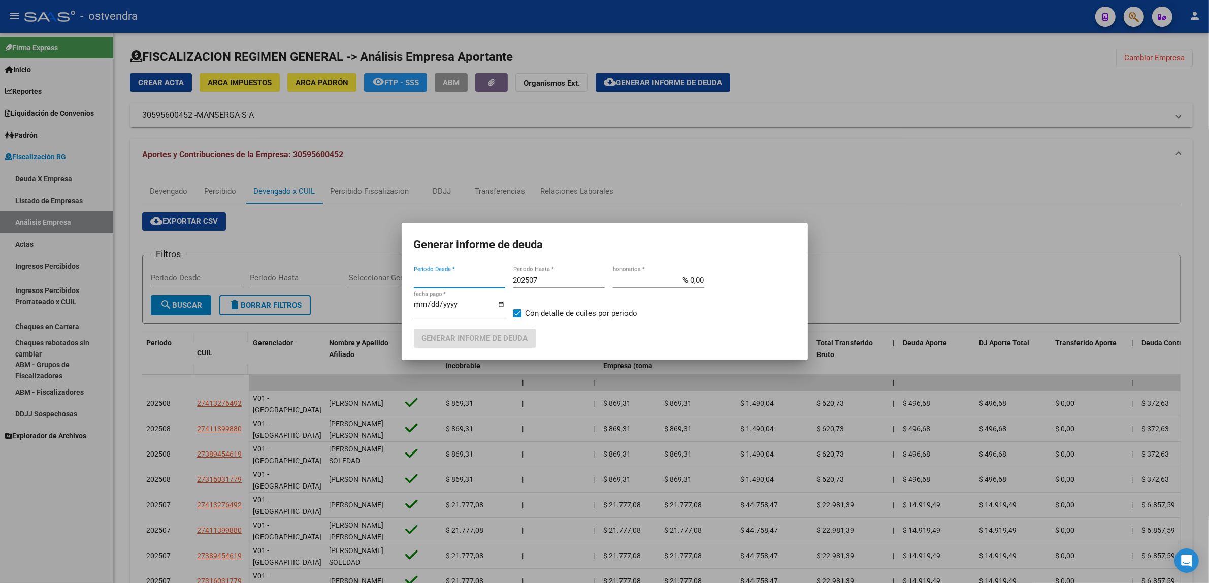
type input "202504"
click at [565, 280] on input "202507" at bounding box center [558, 280] width 91 height 9
type input "202509"
click at [436, 305] on input "[DATE]" at bounding box center [459, 308] width 91 height 16
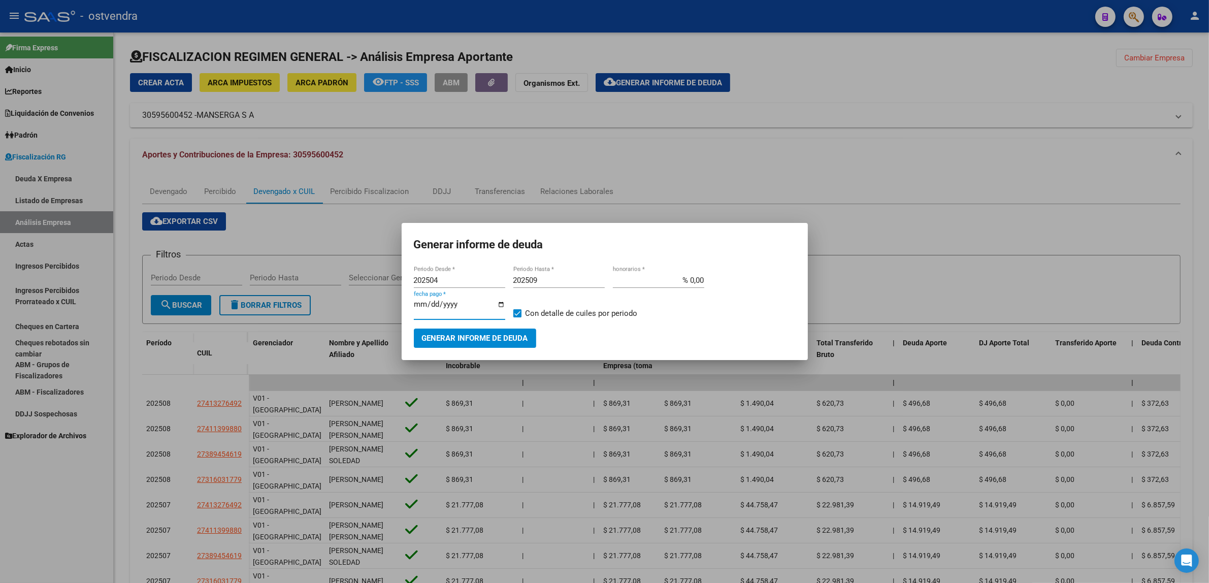
type input "[DATE]"
click at [521, 338] on span "Generar informe de deuda" at bounding box center [475, 338] width 106 height 9
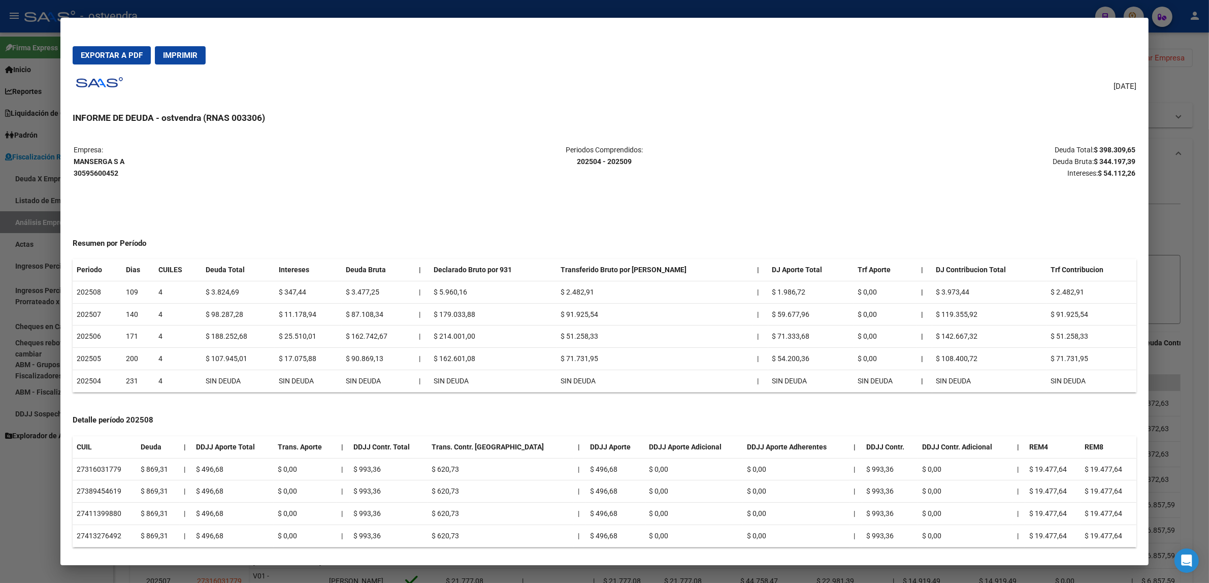
click at [1123, 159] on strong "$ 344.197,39" at bounding box center [1115, 161] width 42 height 8
click at [1117, 178] on p "Deuda Total: $ 398.309,65 Deuda Bruta: $ 344.197,39 Intereses: $ 54.112,26" at bounding box center [958, 161] width 353 height 35
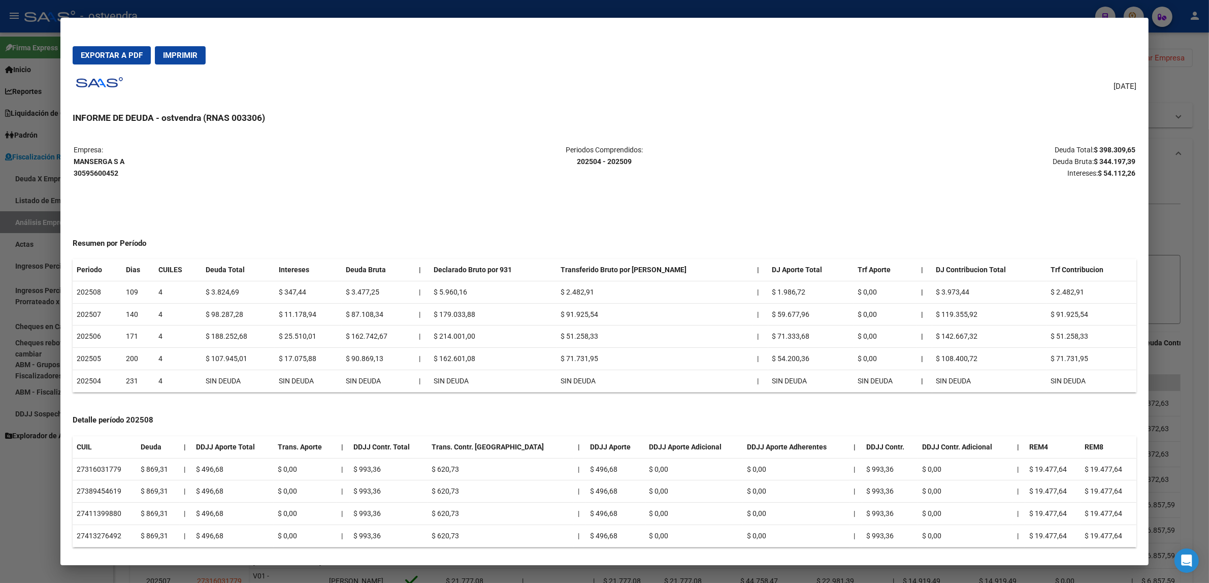
click at [1113, 174] on strong "$ 54.112,26" at bounding box center [1117, 173] width 38 height 8
click at [1160, 217] on div at bounding box center [604, 291] width 1209 height 583
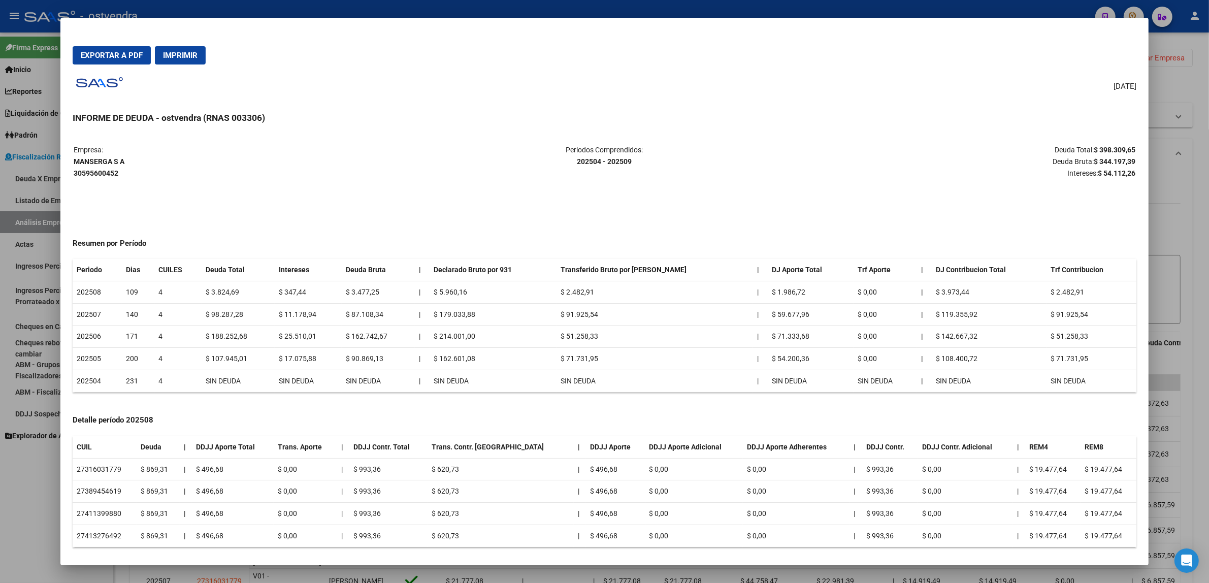
click at [1173, 216] on div at bounding box center [604, 291] width 1209 height 583
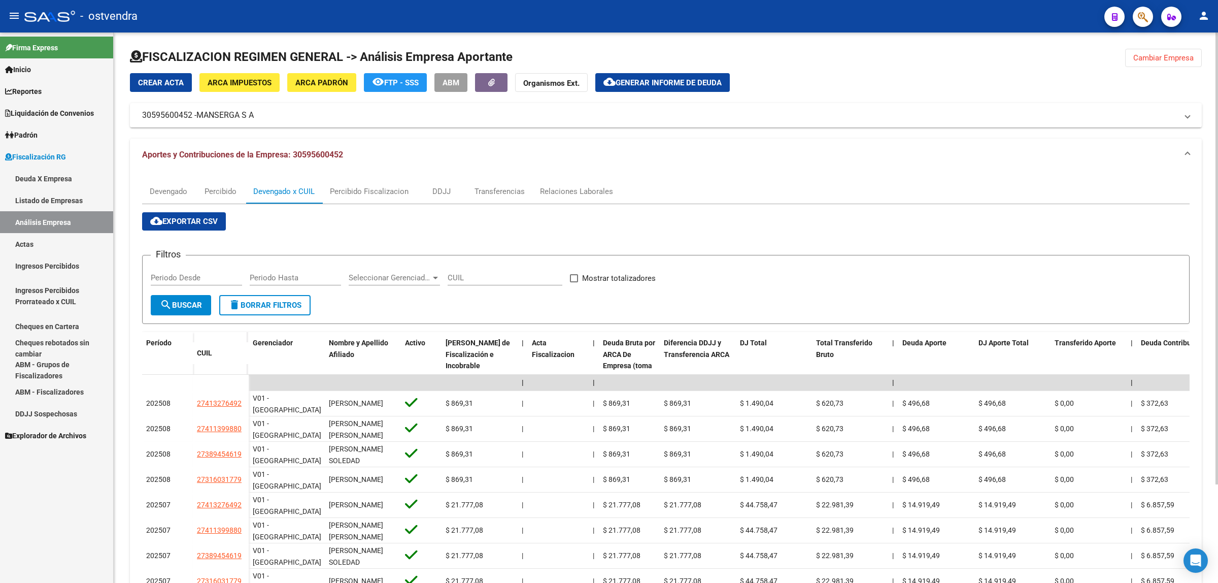
click at [1173, 62] on button "Cambiar Empresa" at bounding box center [1163, 58] width 77 height 18
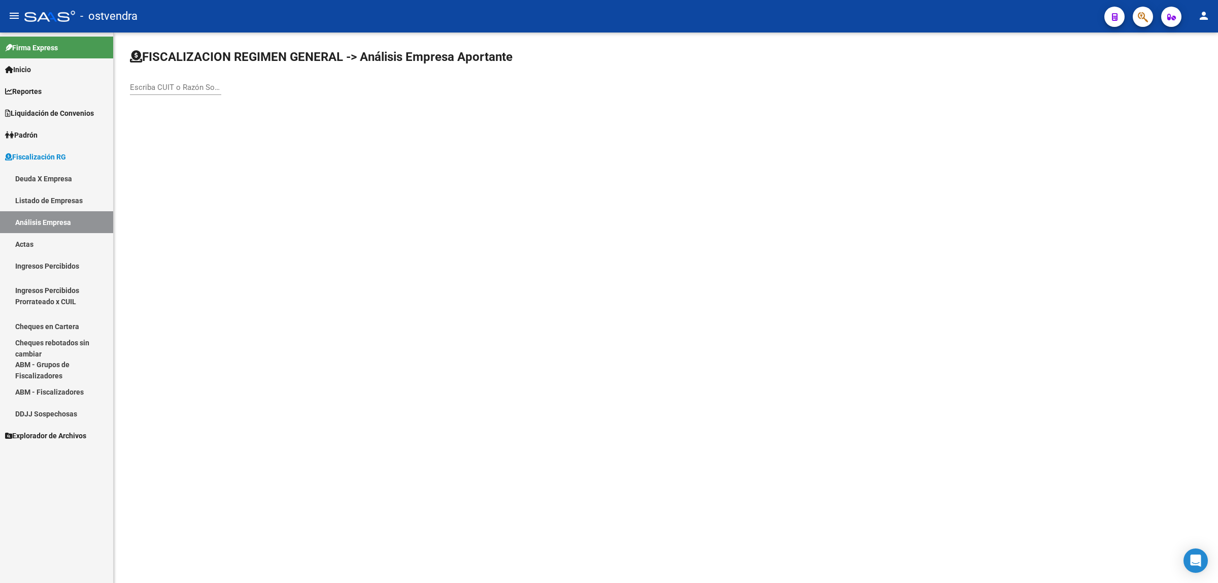
click at [209, 95] on div "Escriba CUIT o Razón Social para buscar" at bounding box center [175, 88] width 91 height 31
click at [209, 92] on div "Escriba CUIT o Razón Social para buscar" at bounding box center [175, 84] width 91 height 22
paste input "20312453690"
click at [208, 83] on input "20312453690" at bounding box center [175, 87] width 91 height 9
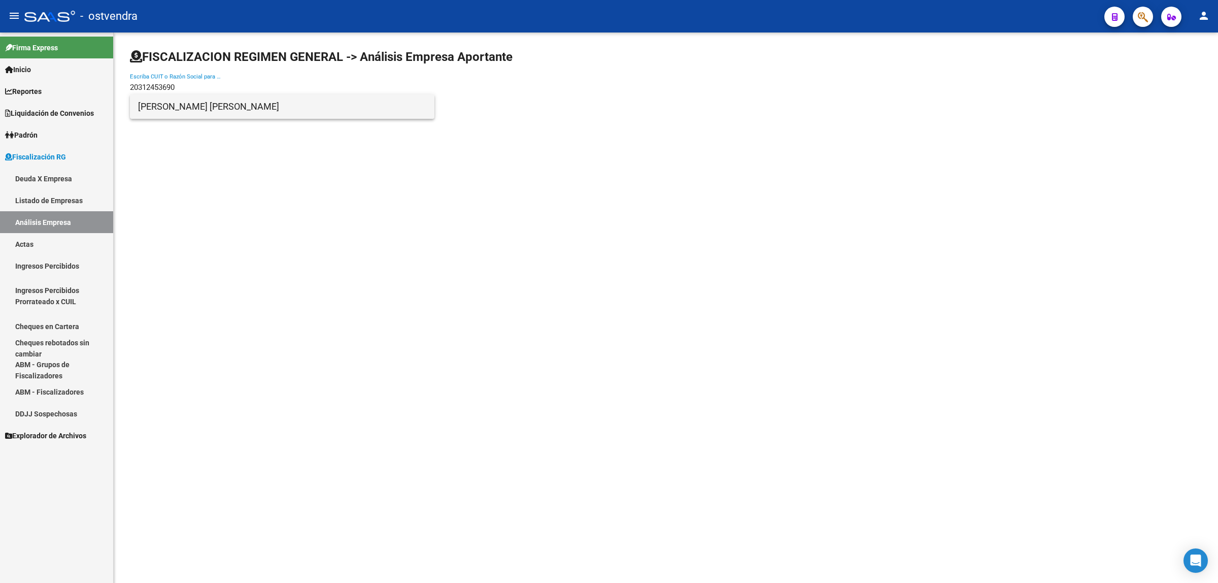
type input "20312453690"
click at [154, 115] on span "[PERSON_NAME] [PERSON_NAME]" at bounding box center [282, 106] width 288 height 24
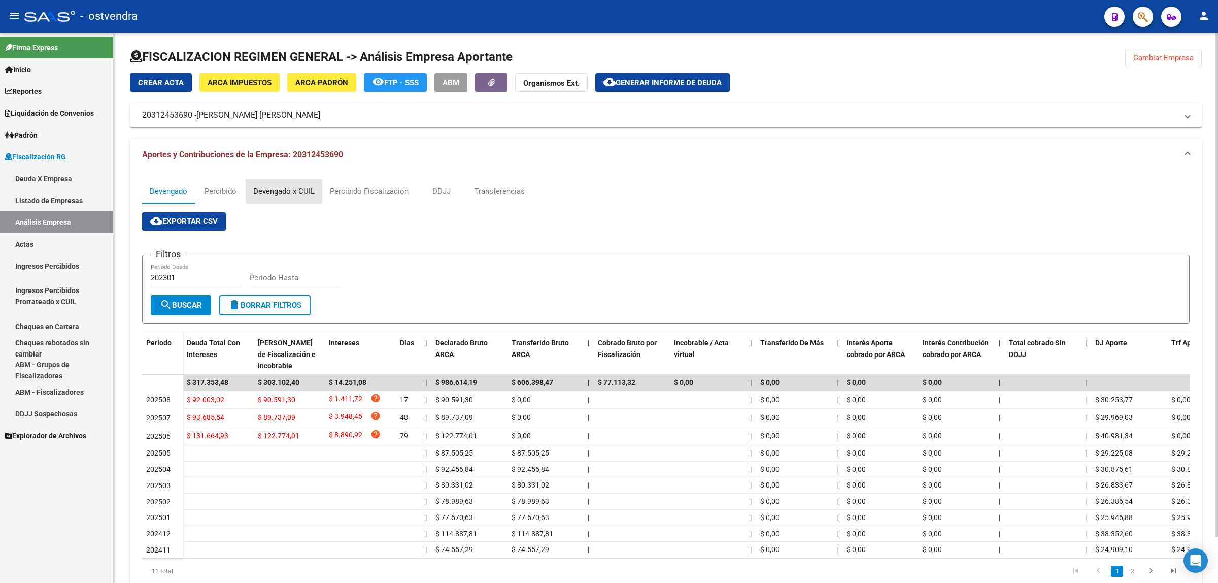
click at [280, 192] on div "Devengado x CUIL" at bounding box center [283, 191] width 61 height 11
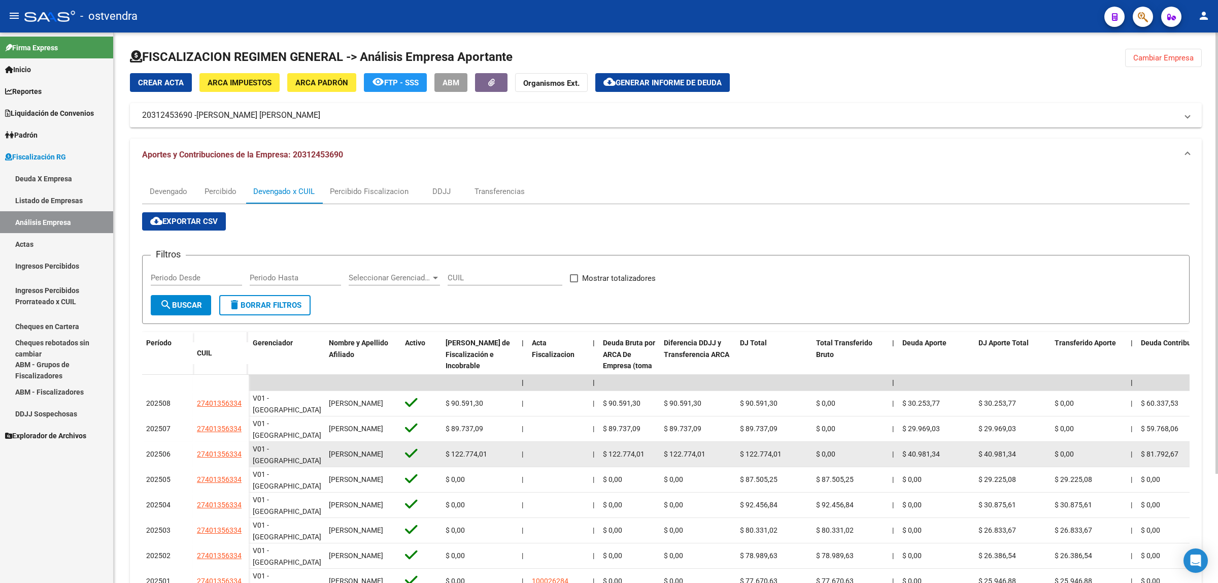
drag, startPoint x: 181, startPoint y: 454, endPoint x: 247, endPoint y: 457, distance: 66.6
click at [247, 457] on div "202506 27401356334" at bounding box center [195, 454] width 107 height 25
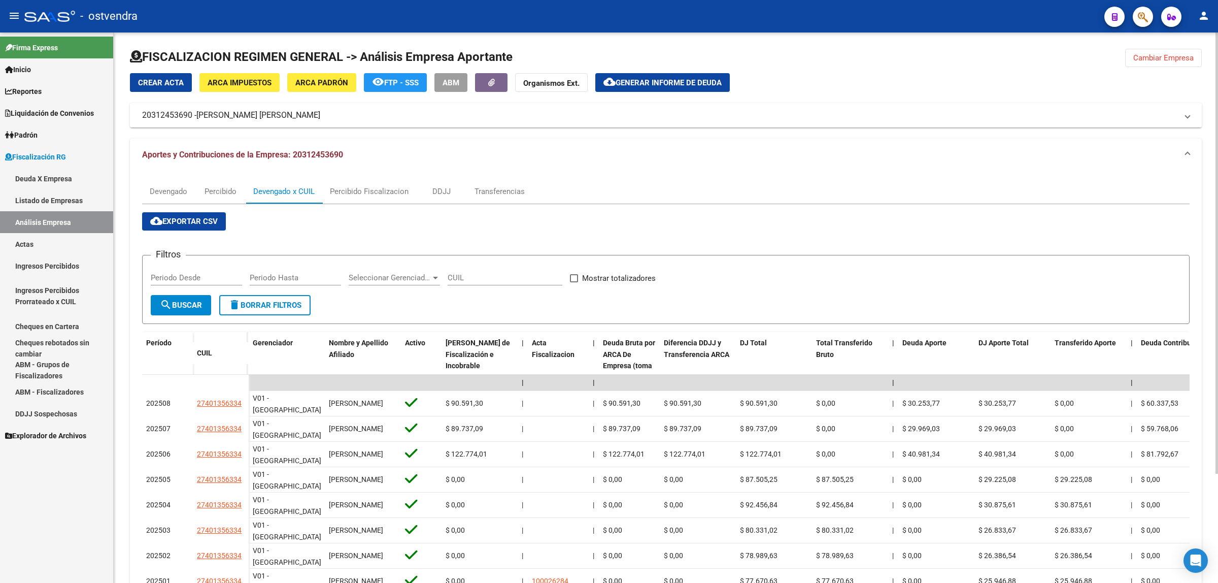
click at [1146, 62] on button "Cambiar Empresa" at bounding box center [1163, 58] width 77 height 18
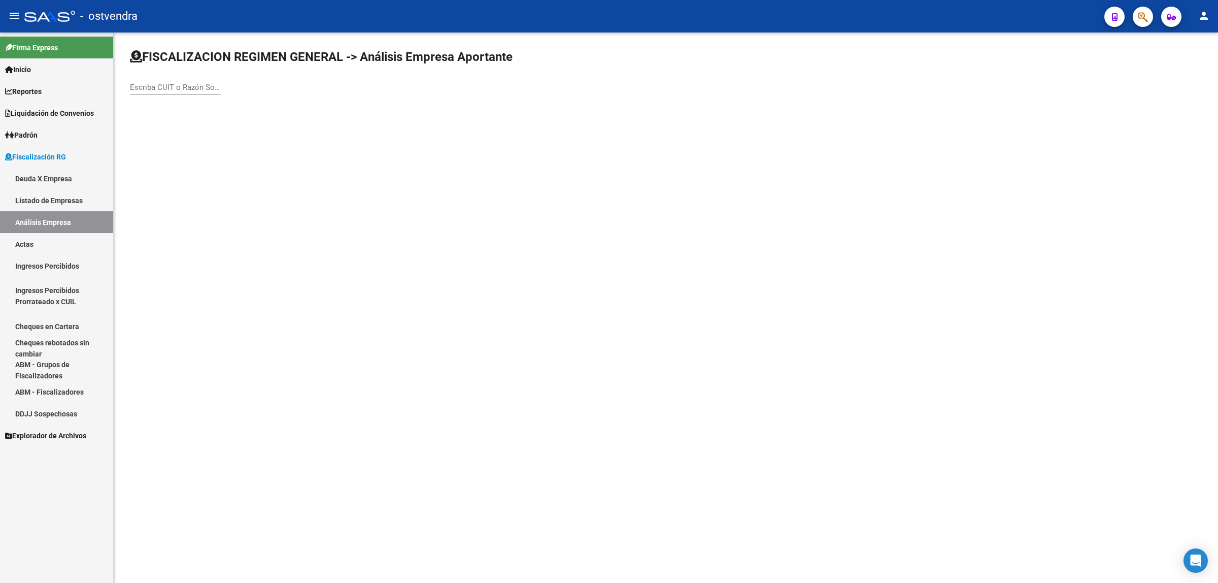
click at [216, 92] on div "Escriba CUIT o Razón Social para buscar" at bounding box center [175, 84] width 91 height 22
paste input "30717429644"
click at [169, 89] on input "30717429644" at bounding box center [175, 87] width 91 height 9
paste input "20265820981"
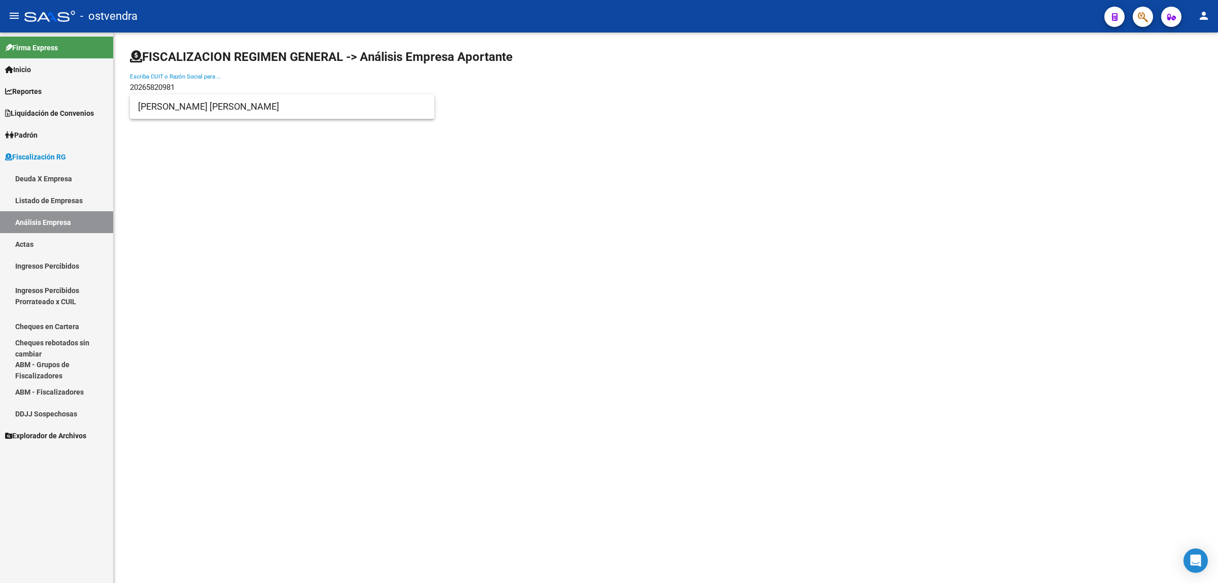
type input "20265820981"
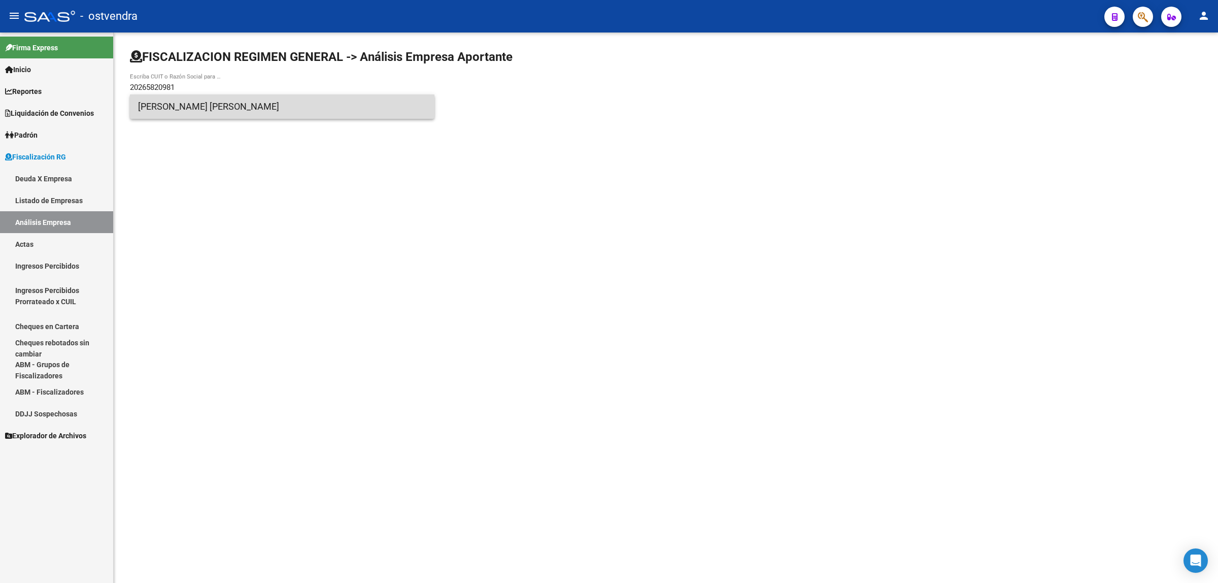
click at [163, 103] on span "[PERSON_NAME] [PERSON_NAME]" at bounding box center [282, 106] width 288 height 24
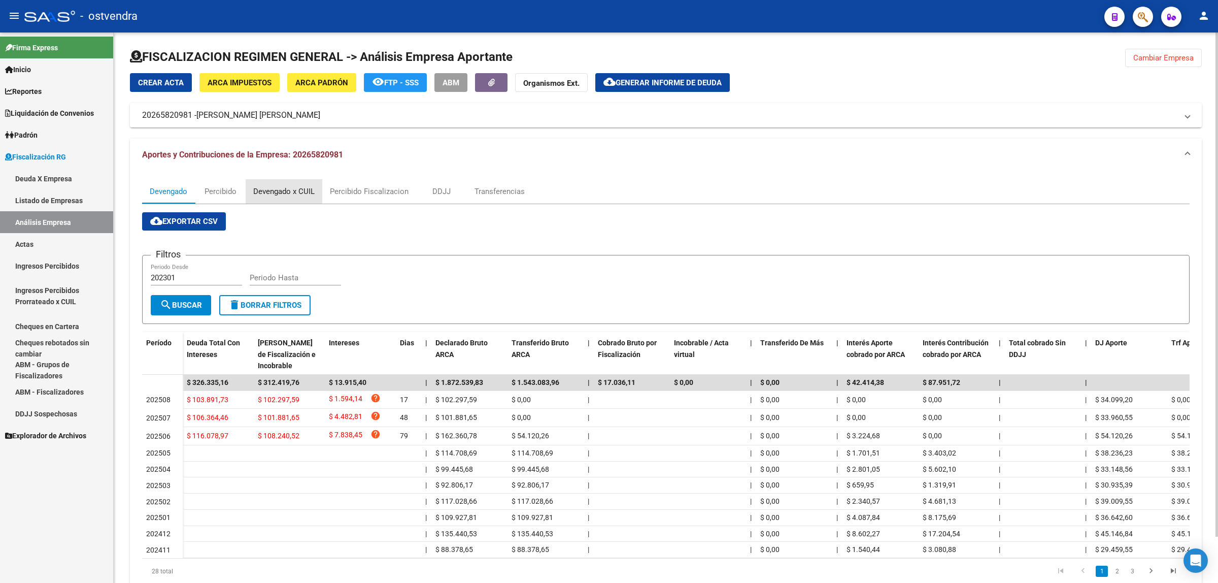
click at [280, 191] on div "Devengado x CUIL" at bounding box center [283, 191] width 61 height 11
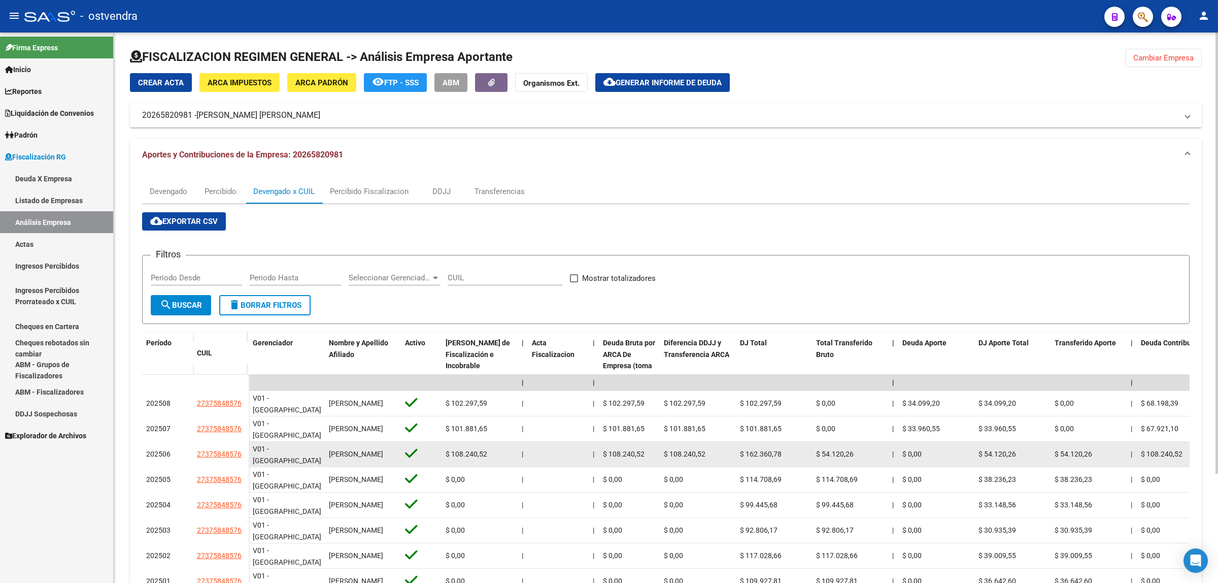
drag, startPoint x: 192, startPoint y: 453, endPoint x: 249, endPoint y: 455, distance: 57.4
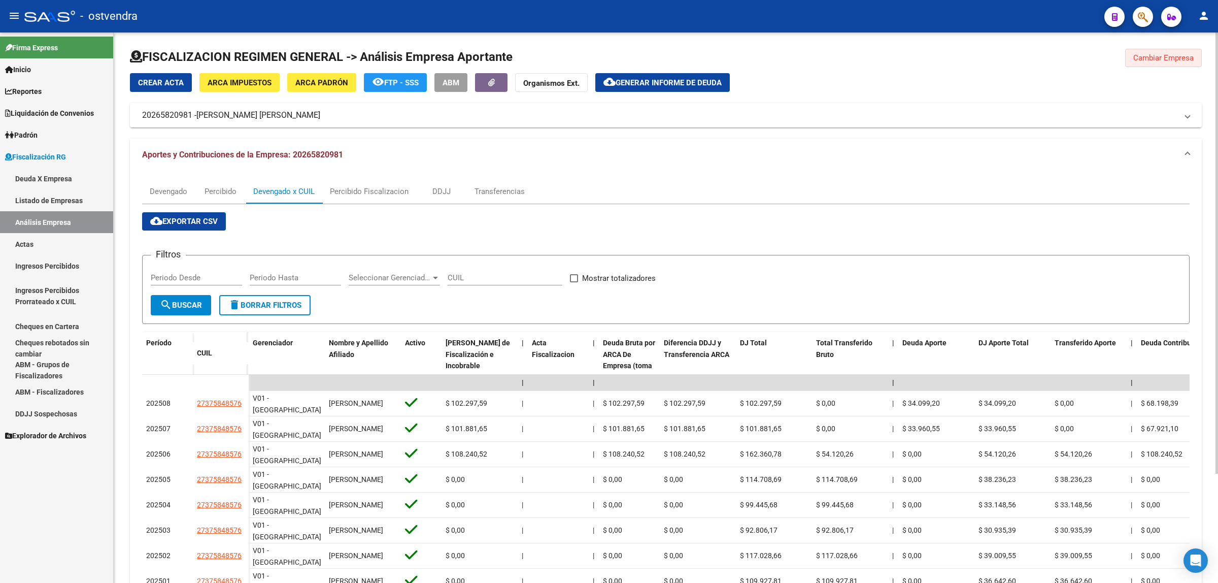
click at [1150, 59] on span "Cambiar Empresa" at bounding box center [1164, 57] width 60 height 9
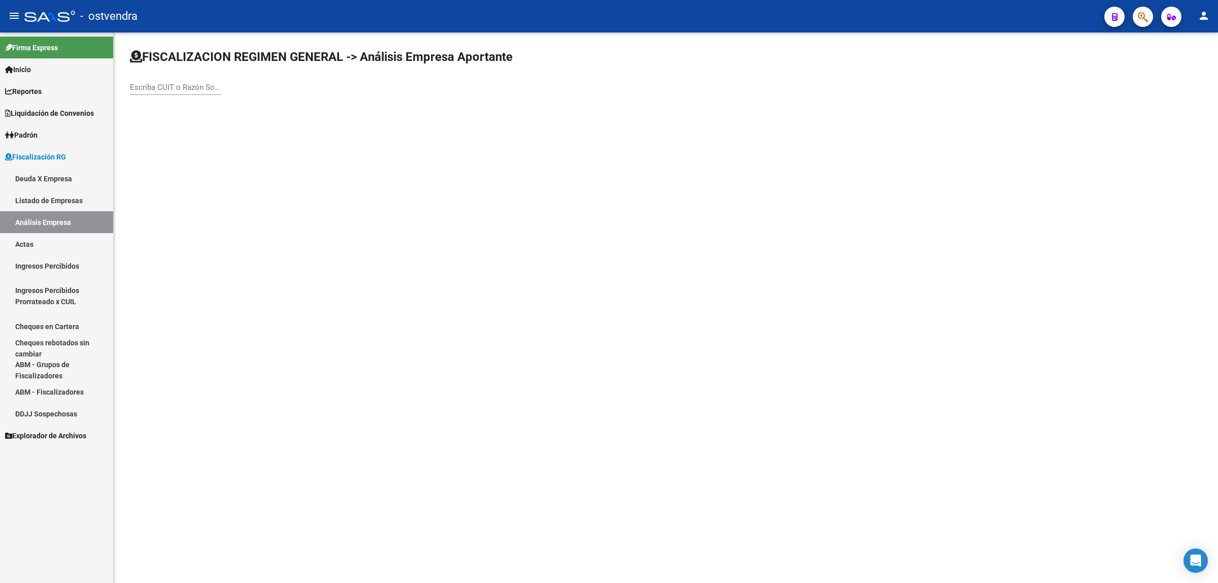
drag, startPoint x: 249, startPoint y: 84, endPoint x: 226, endPoint y: 78, distance: 23.6
click at [247, 84] on div "Escriba CUIT o Razón Social para buscar" at bounding box center [666, 77] width 1072 height 56
click at [193, 74] on div "Escriba CUIT o Razón Social para buscar" at bounding box center [175, 84] width 91 height 22
click at [192, 83] on input "Escriba CUIT o Razón Social para buscar" at bounding box center [175, 87] width 91 height 9
paste input "20307081378"
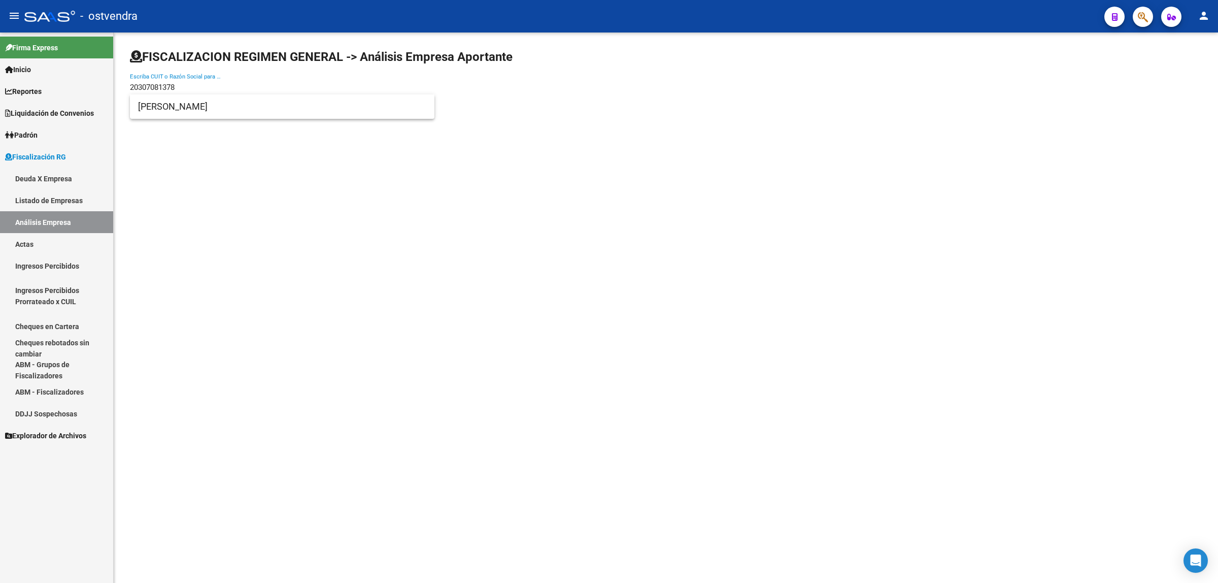
type input "20307081378"
click at [218, 107] on span "[PERSON_NAME]" at bounding box center [282, 106] width 288 height 24
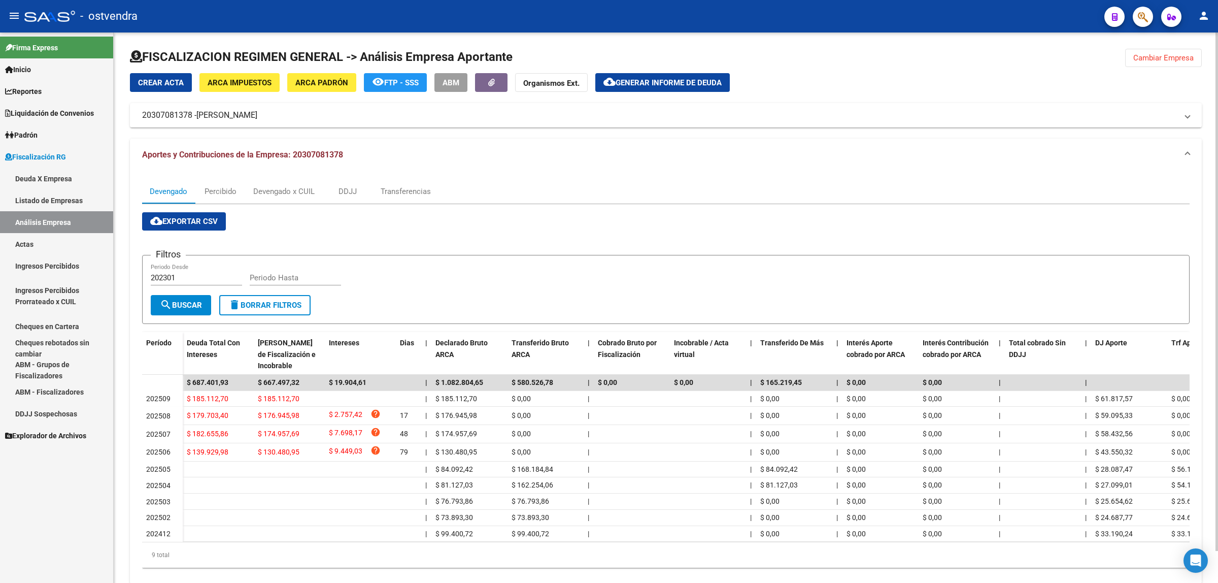
click at [271, 207] on div "cloud_download Exportar CSV Filtros 202301 Periodo Desde Periodo Hasta search B…" at bounding box center [666, 390] width 1048 height 372
click at [311, 181] on div "Devengado x CUIL" at bounding box center [284, 191] width 77 height 24
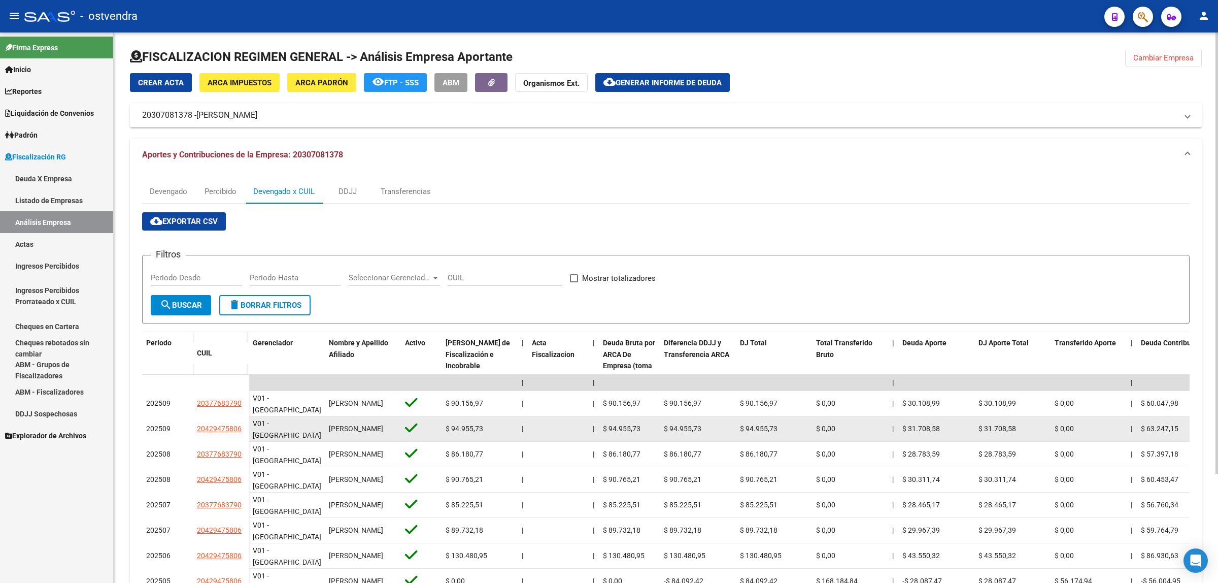
drag, startPoint x: 188, startPoint y: 427, endPoint x: 247, endPoint y: 432, distance: 59.6
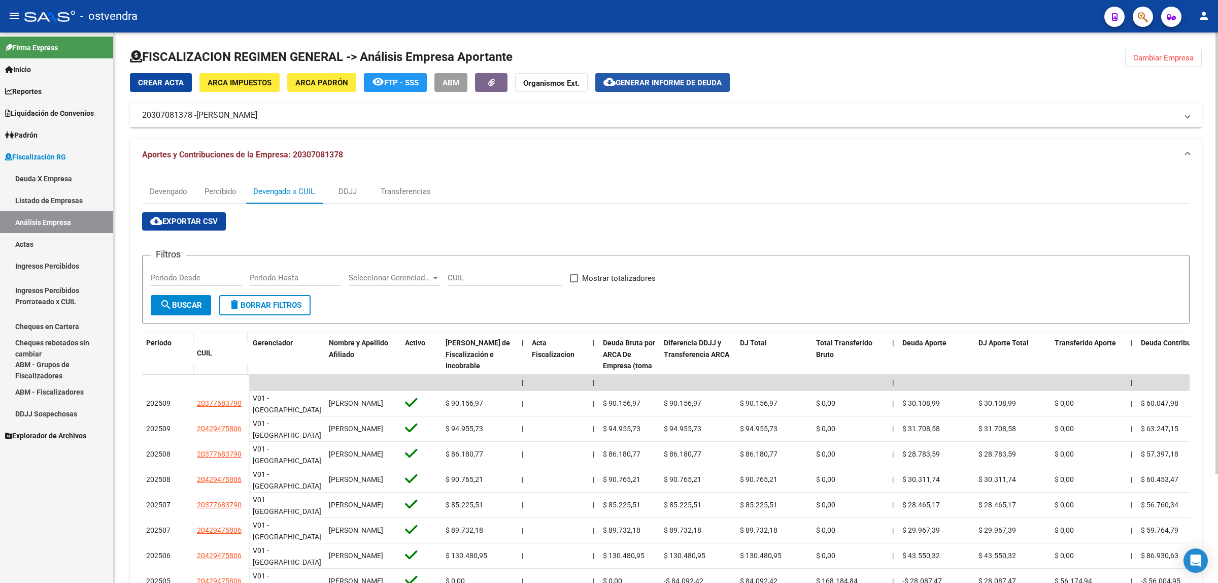
click at [654, 79] on span "Generar informe de deuda" at bounding box center [669, 82] width 106 height 9
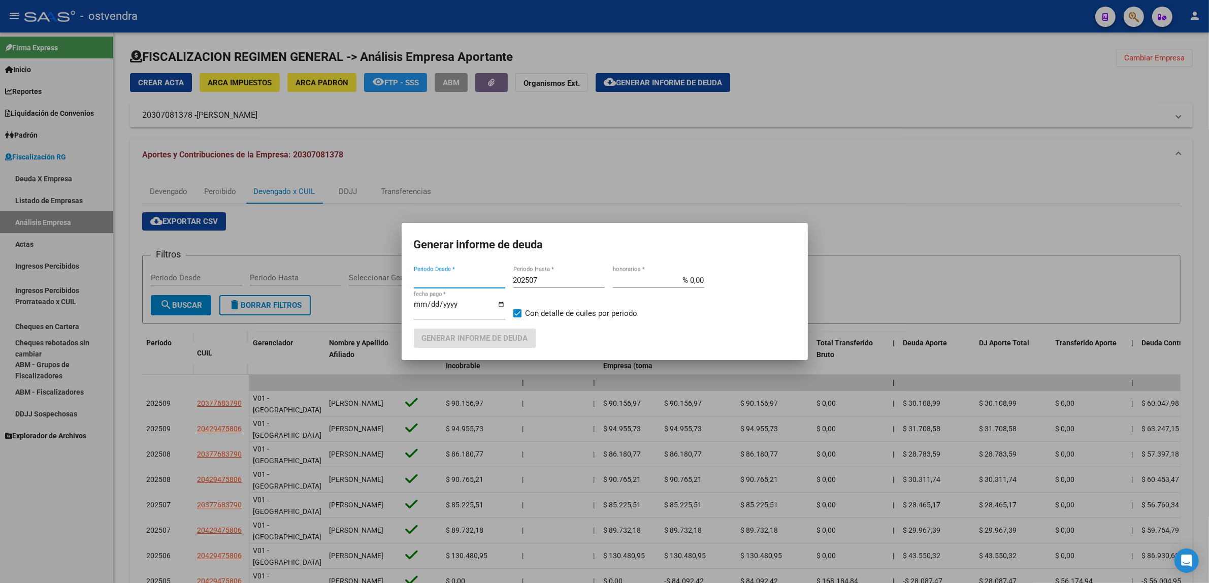
type input "202301"
click at [562, 281] on input "202507" at bounding box center [558, 280] width 91 height 9
type input "202509"
click at [427, 303] on input "[DATE]" at bounding box center [459, 308] width 91 height 16
type input "[DATE]"
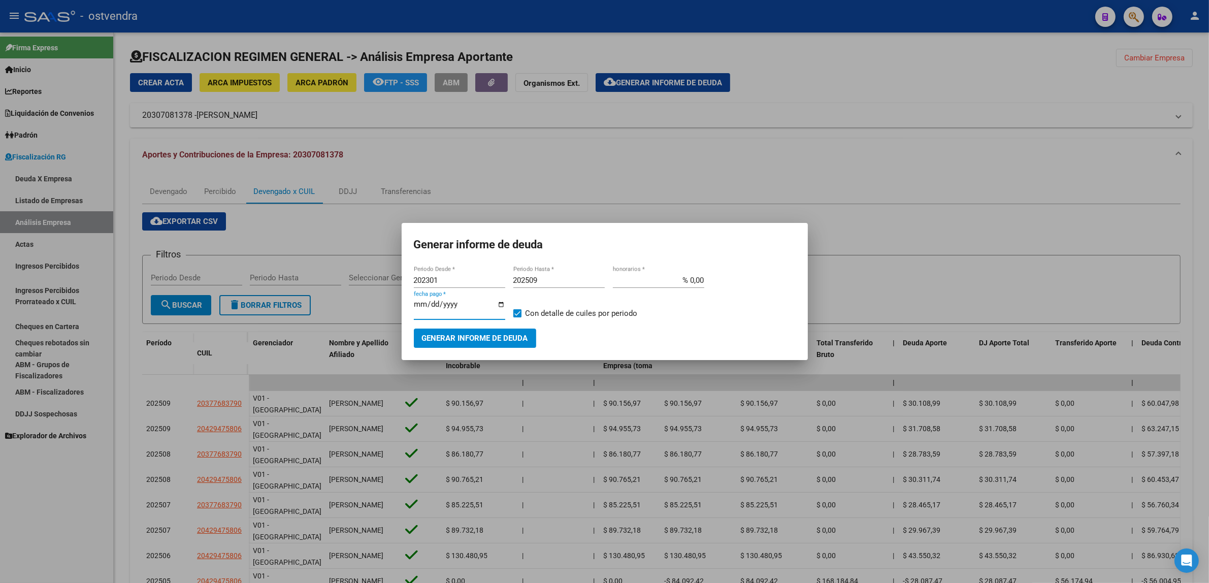
click at [521, 345] on button "Generar informe de deuda" at bounding box center [475, 337] width 122 height 19
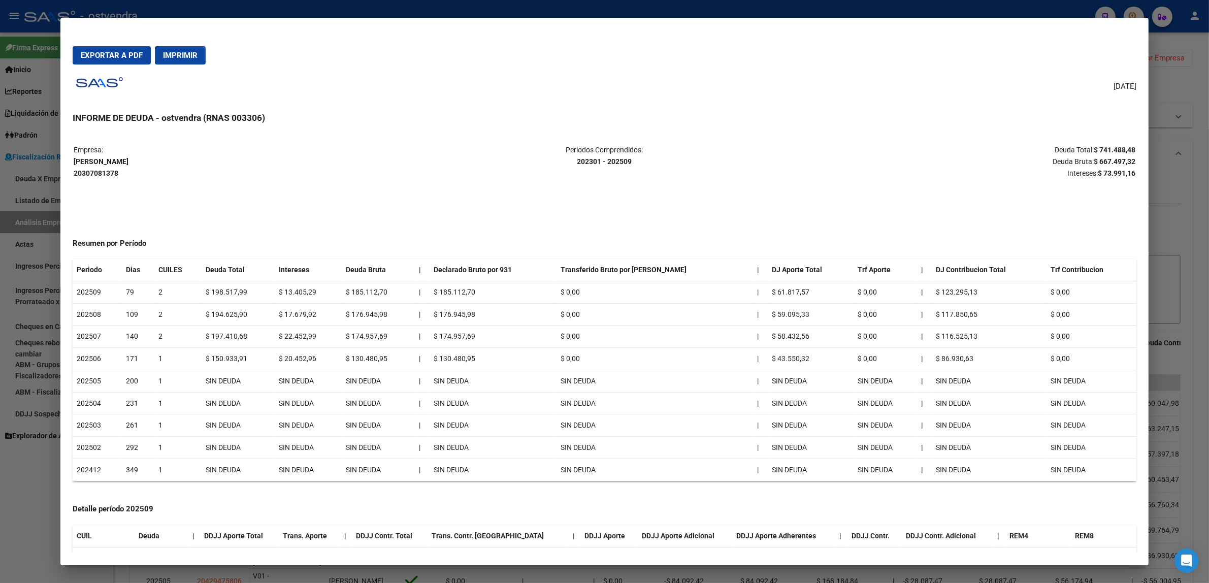
click at [1112, 160] on strong "$ 667.497,32" at bounding box center [1115, 161] width 42 height 8
click at [1123, 168] on p "Deuda Total: $ 741.488,48 Deuda Bruta: $ 667.497,32 Intereses: $ 73.991,16" at bounding box center [958, 161] width 353 height 35
click at [1194, 237] on div at bounding box center [604, 291] width 1209 height 583
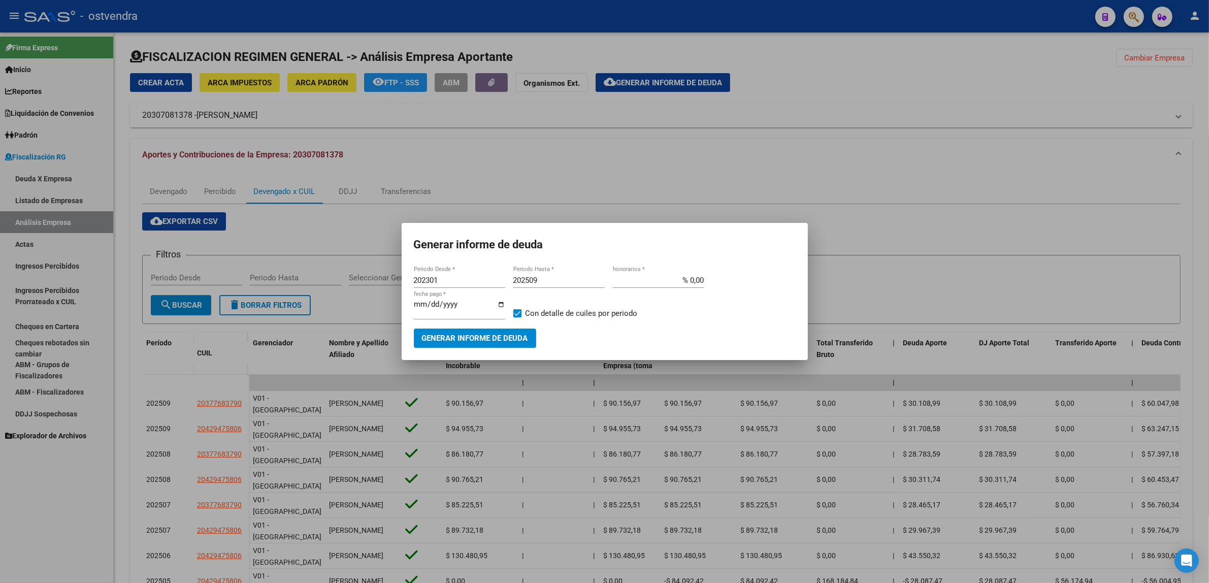
click at [521, 336] on span "Generar informe de deuda" at bounding box center [475, 338] width 106 height 9
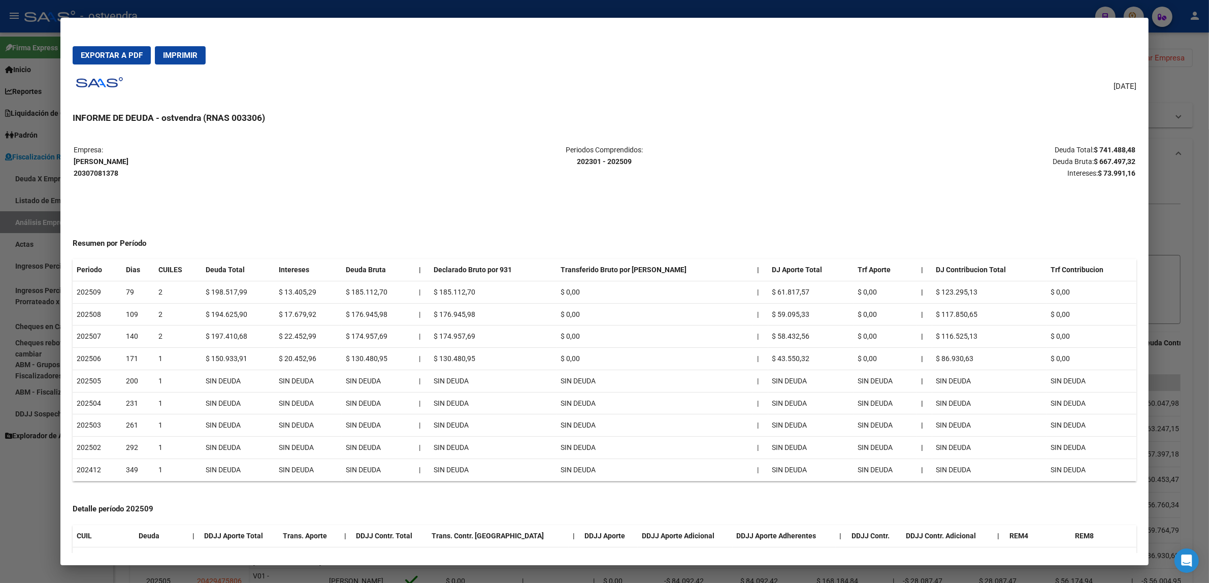
click at [1207, 245] on div at bounding box center [604, 291] width 1209 height 583
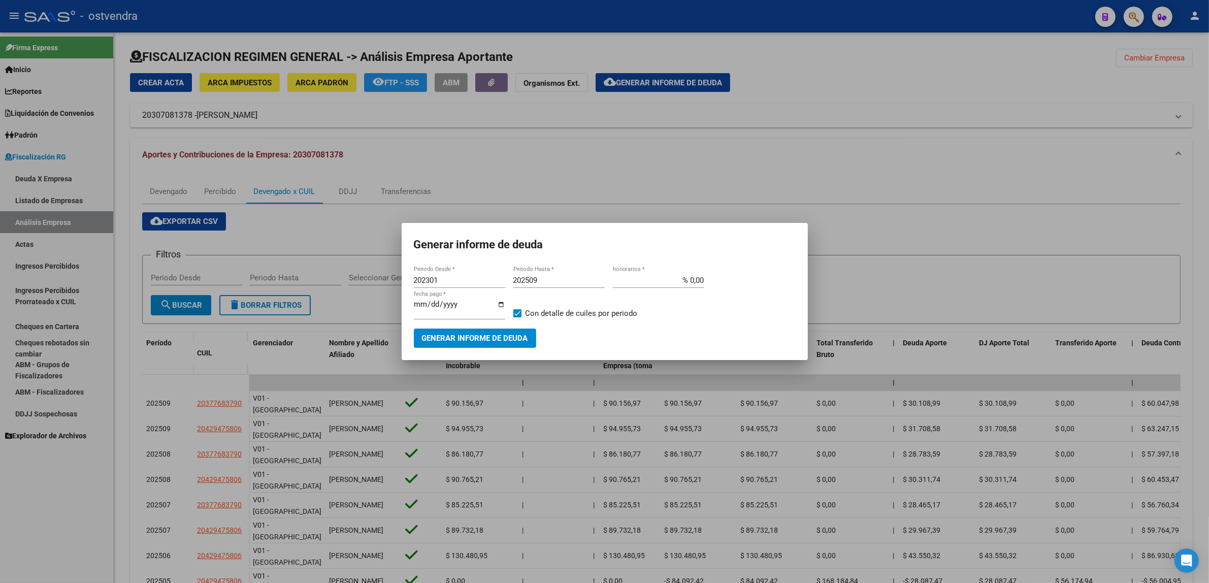
drag, startPoint x: 464, startPoint y: 171, endPoint x: 349, endPoint y: 170, distance: 114.7
click at [463, 171] on div at bounding box center [604, 291] width 1209 height 583
